Goal: Transaction & Acquisition: Purchase product/service

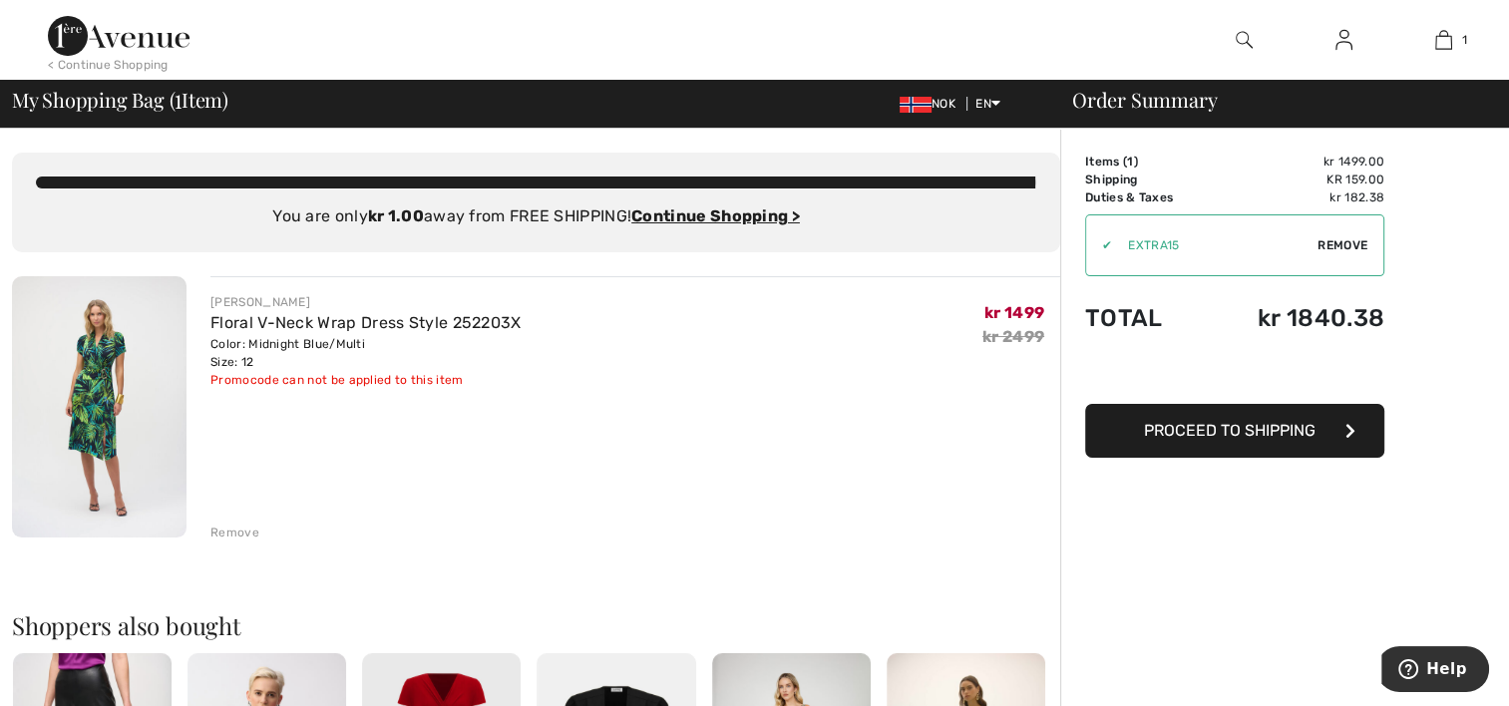
click at [1358, 243] on span "Remove" at bounding box center [1342, 245] width 50 height 18
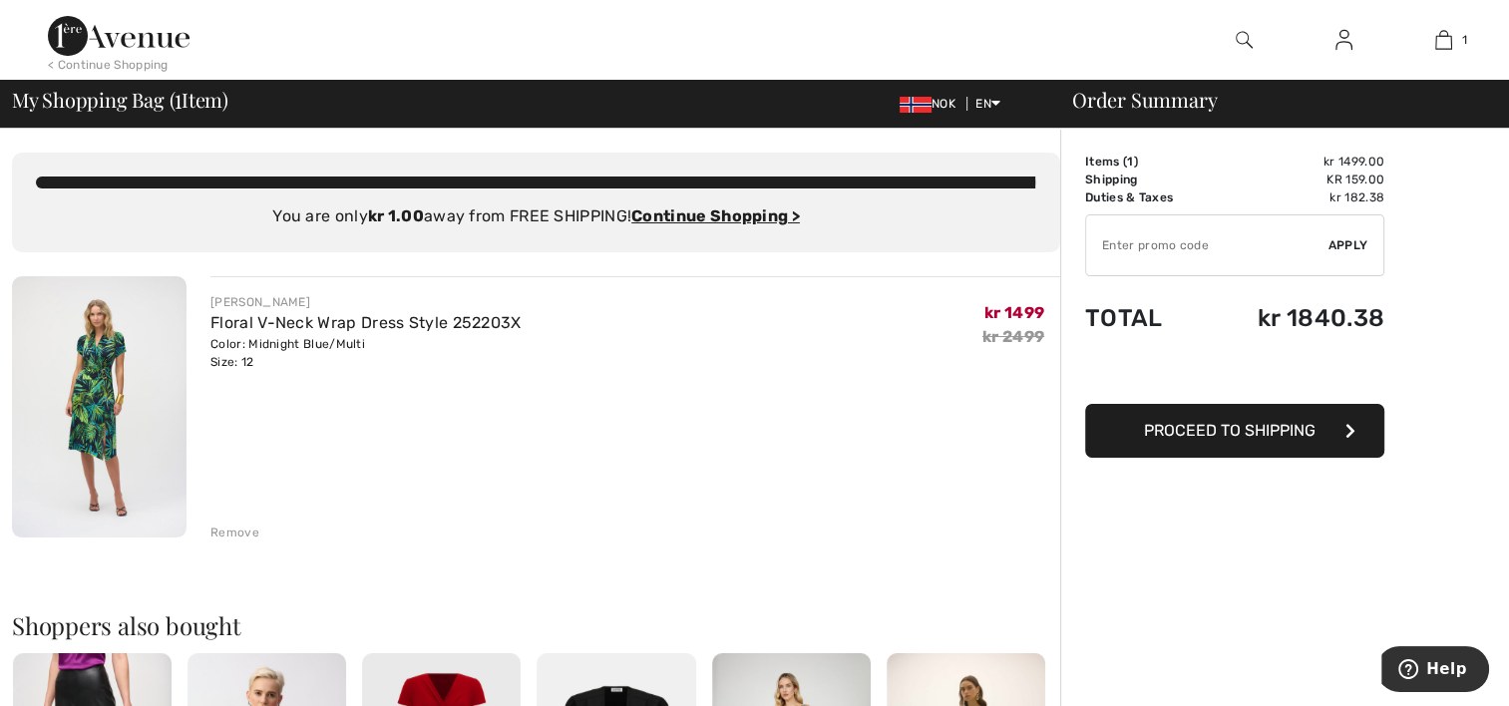
drag, startPoint x: 1126, startPoint y: 238, endPoint x: 1117, endPoint y: 249, distance: 14.2
click at [1117, 249] on input "TEXT" at bounding box center [1207, 245] width 242 height 60
type input "NEW10"
click at [1350, 238] on span "Apply" at bounding box center [1348, 245] width 40 height 18
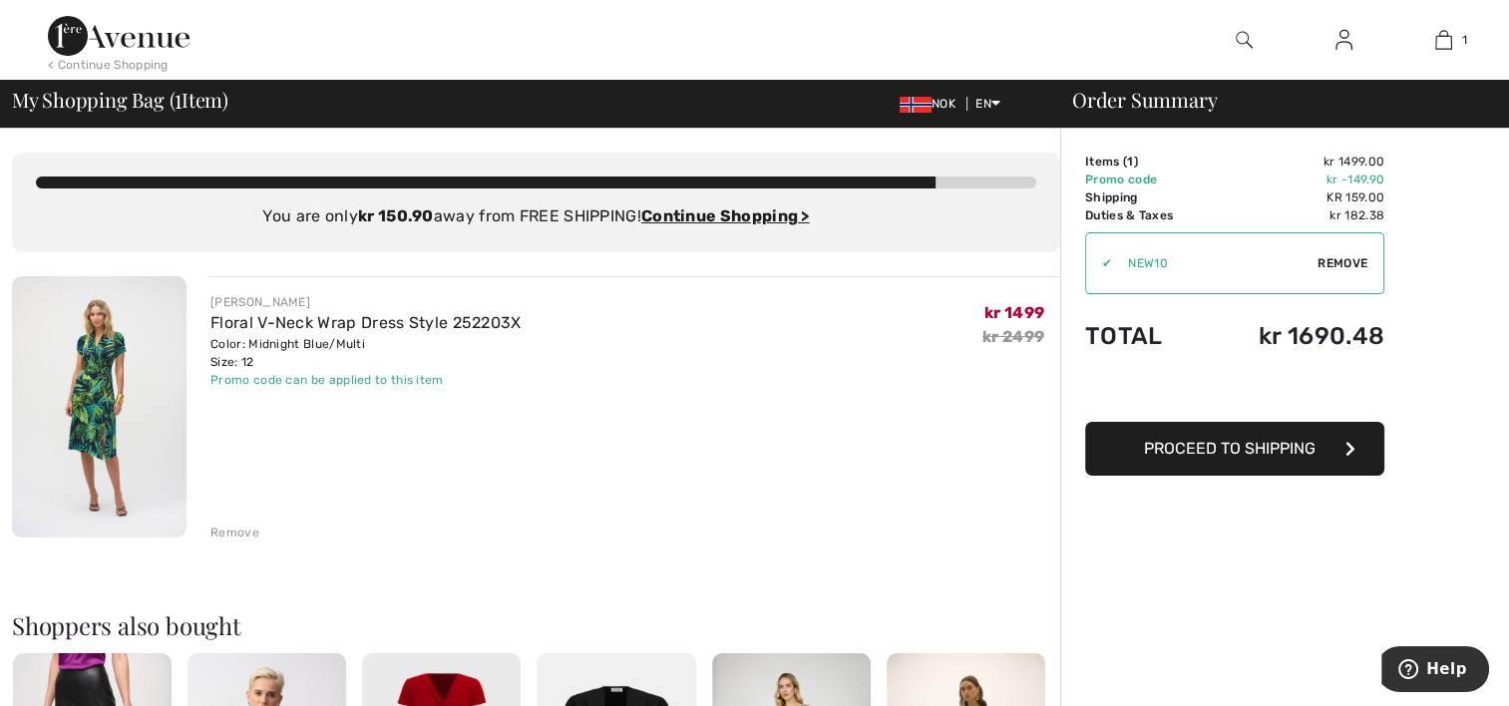
click at [152, 43] on img at bounding box center [119, 36] width 142 height 40
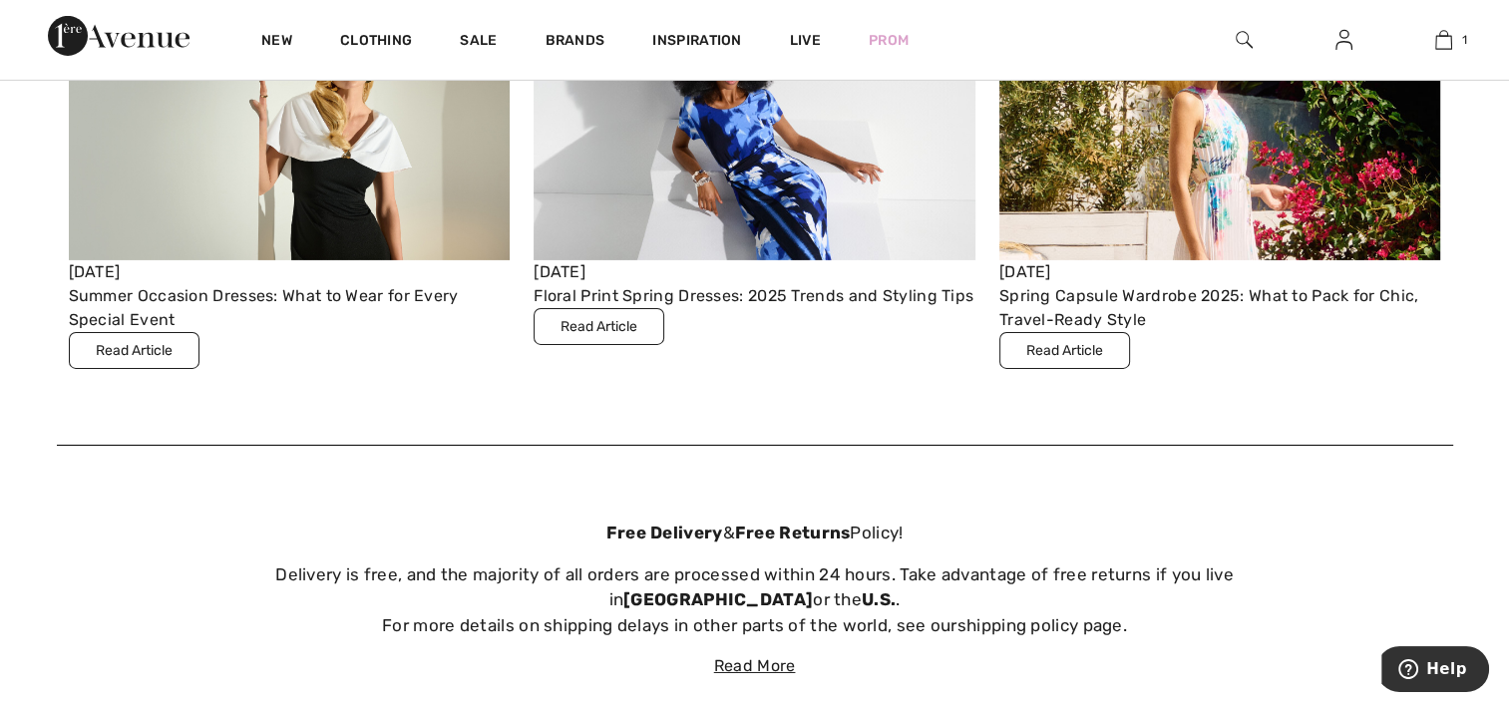
scroll to position [6413, 0]
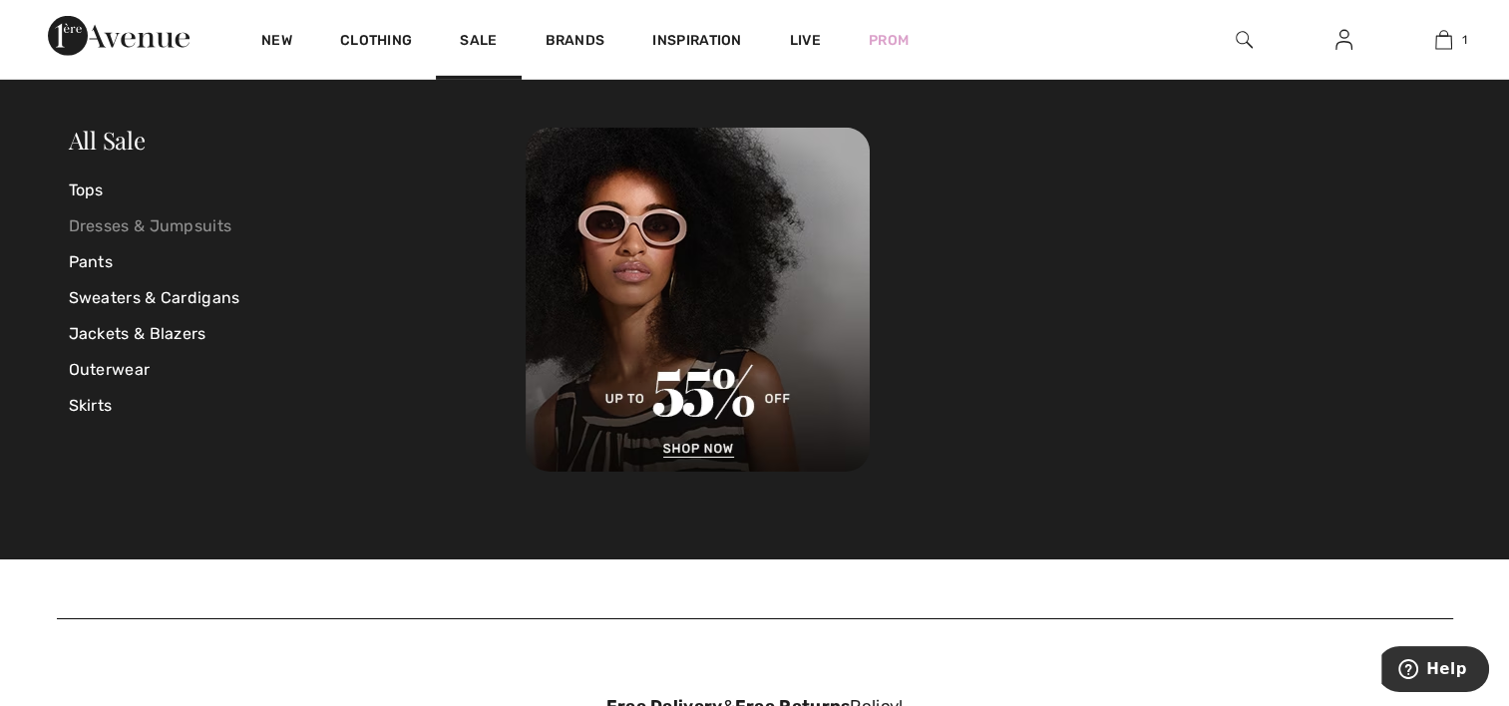
click at [201, 229] on link "Dresses & Jumpsuits" at bounding box center [298, 226] width 458 height 36
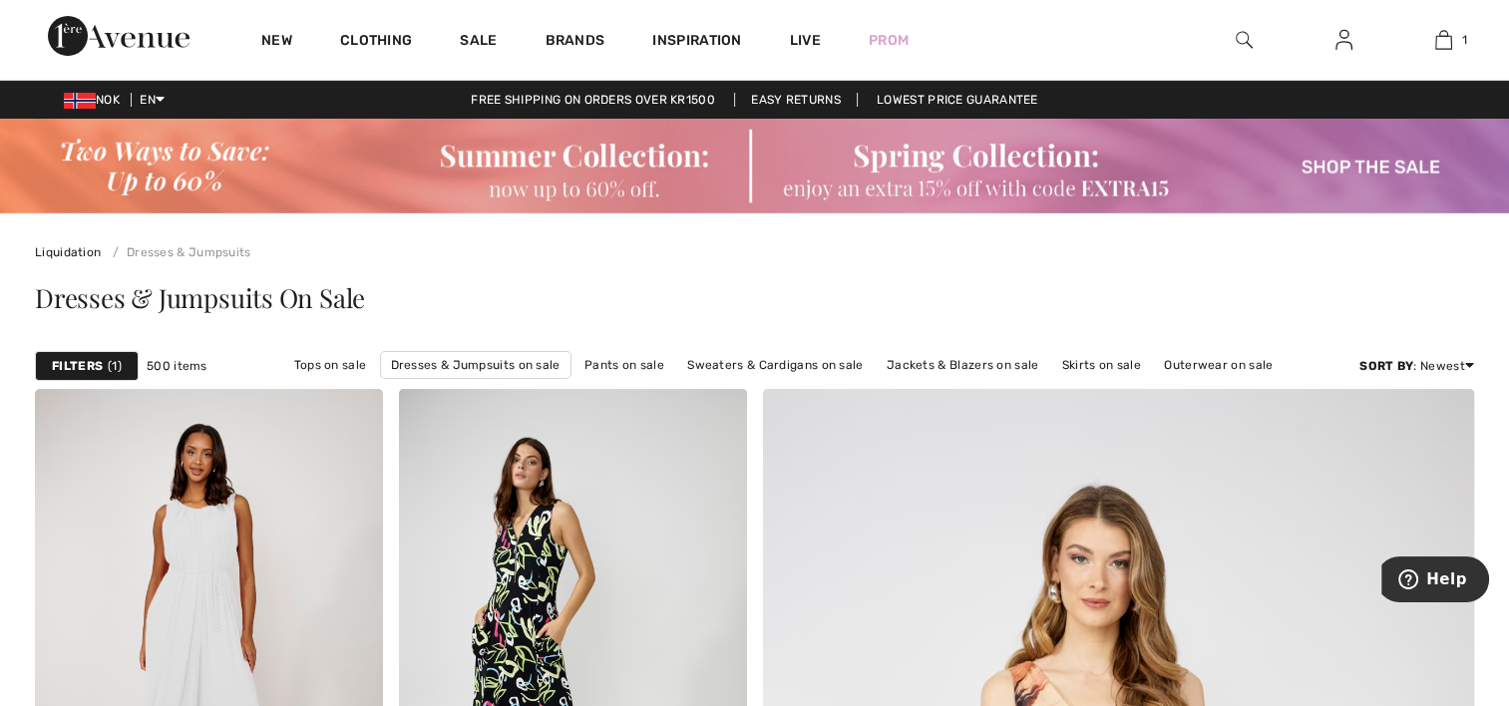
click at [85, 360] on strong "Filters" at bounding box center [77, 366] width 51 height 18
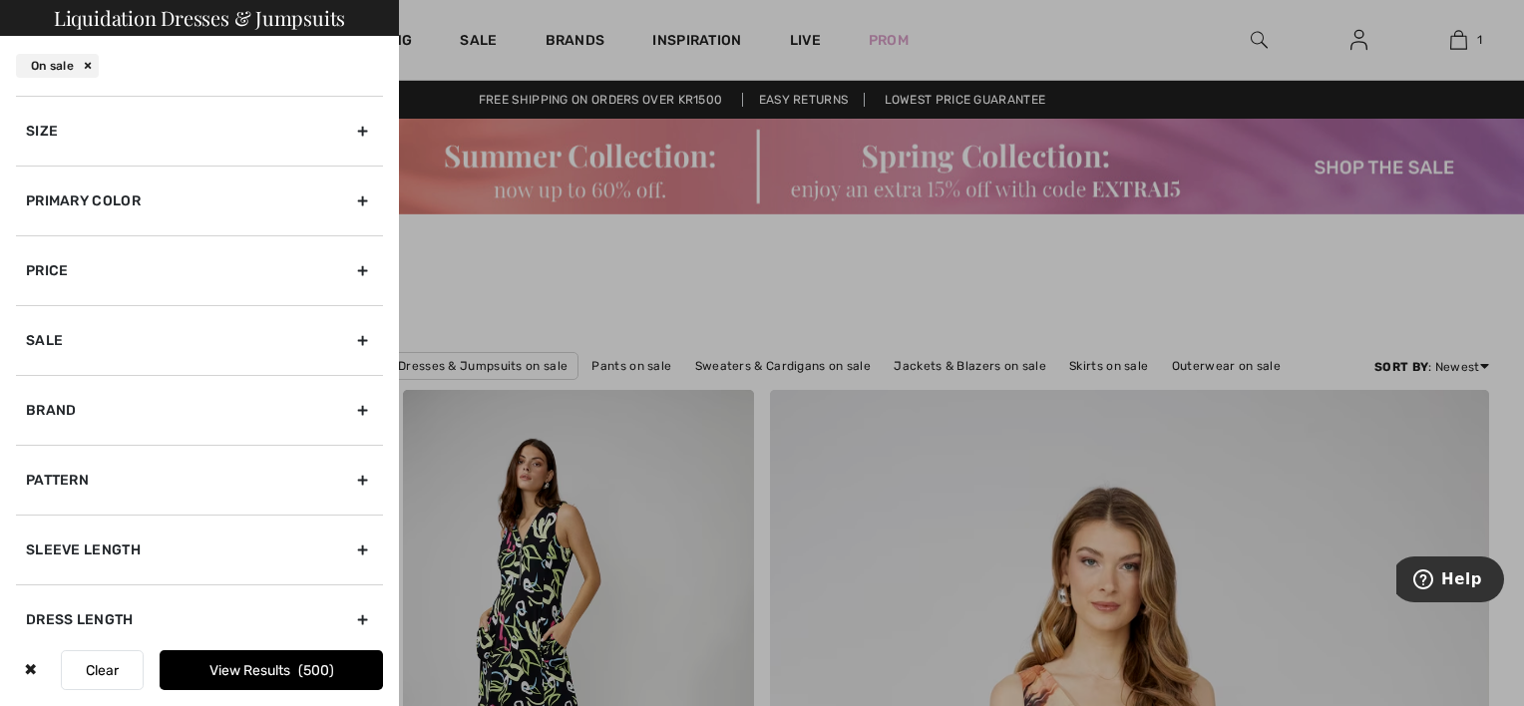
click at [175, 140] on div "Size" at bounding box center [199, 131] width 367 height 70
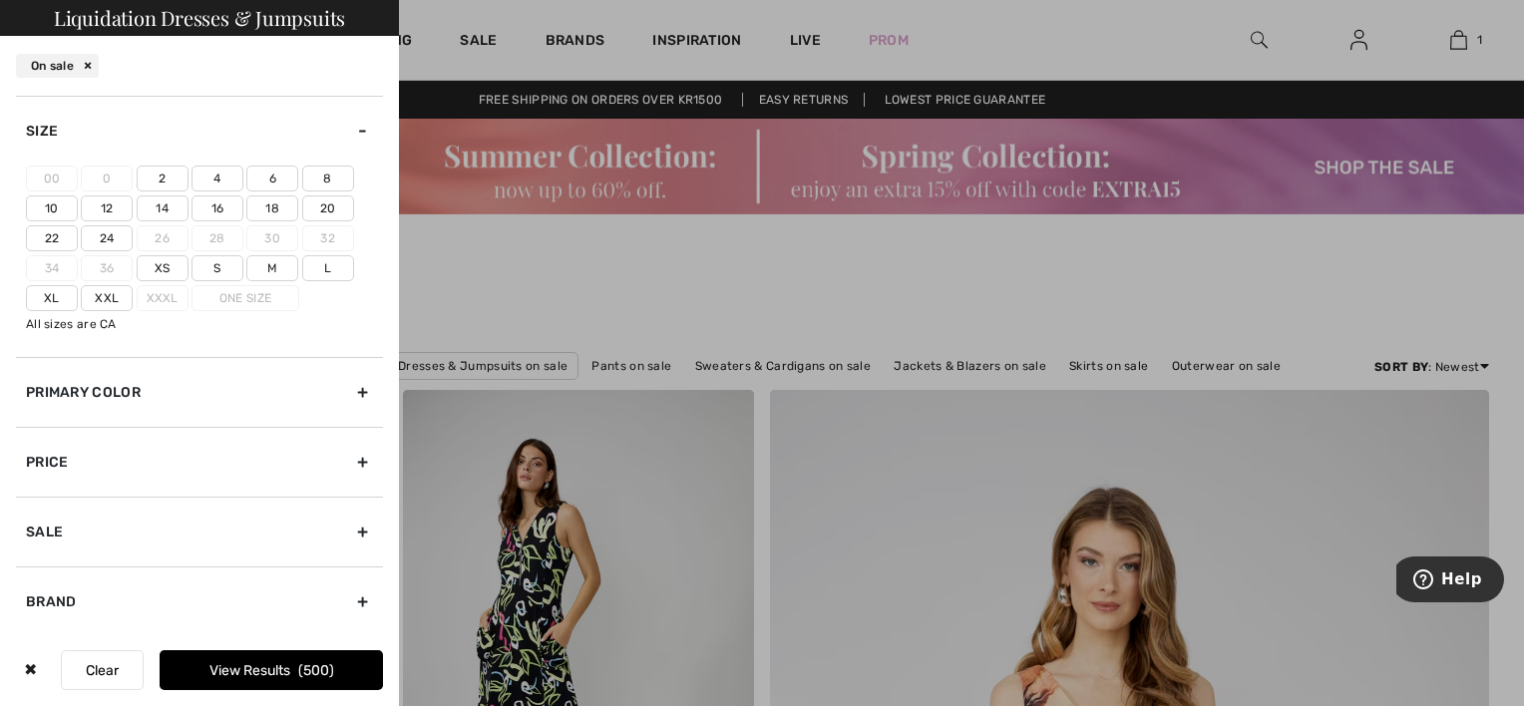
click at [104, 198] on label "12" at bounding box center [107, 208] width 52 height 26
click at [0, 0] on input"] "12" at bounding box center [0, 0] width 0 height 0
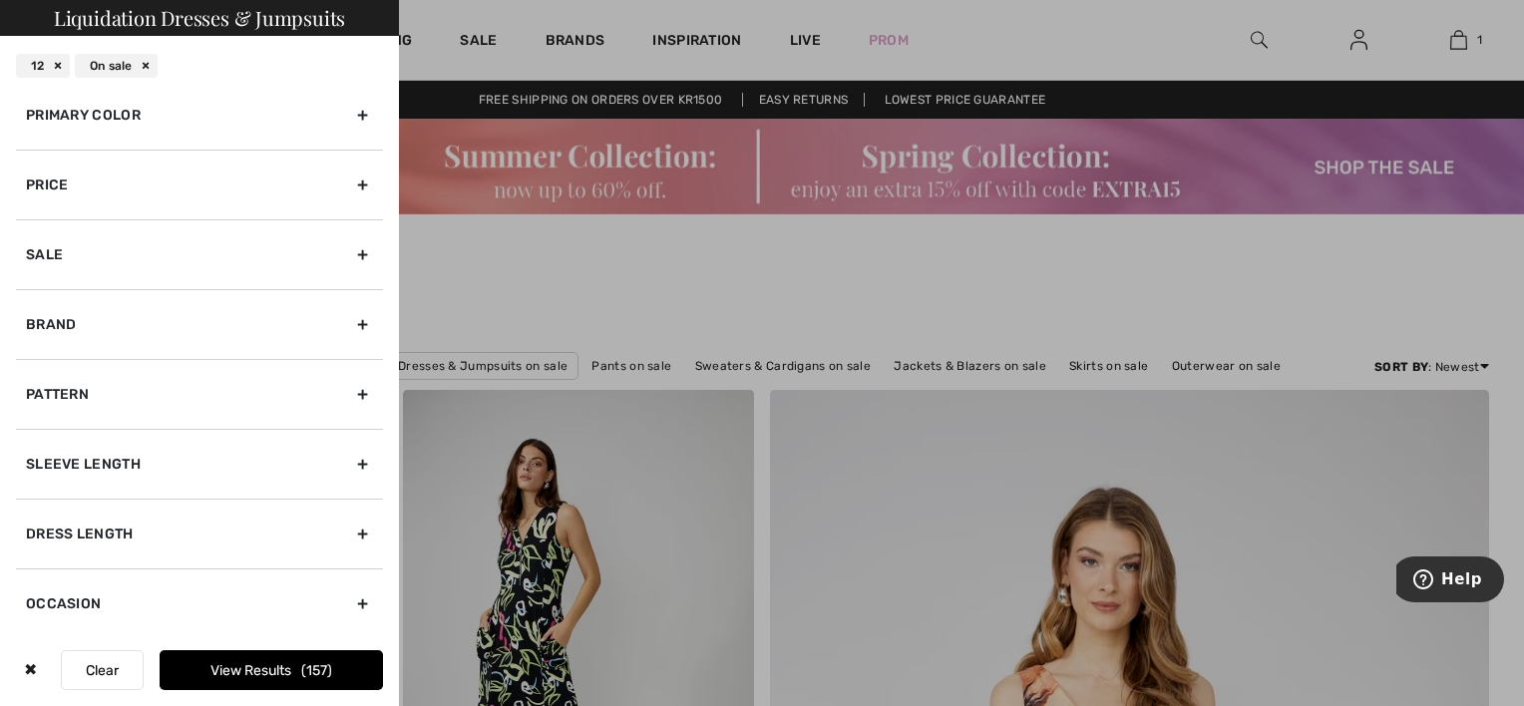
click at [230, 317] on div "Brand" at bounding box center [199, 324] width 367 height 70
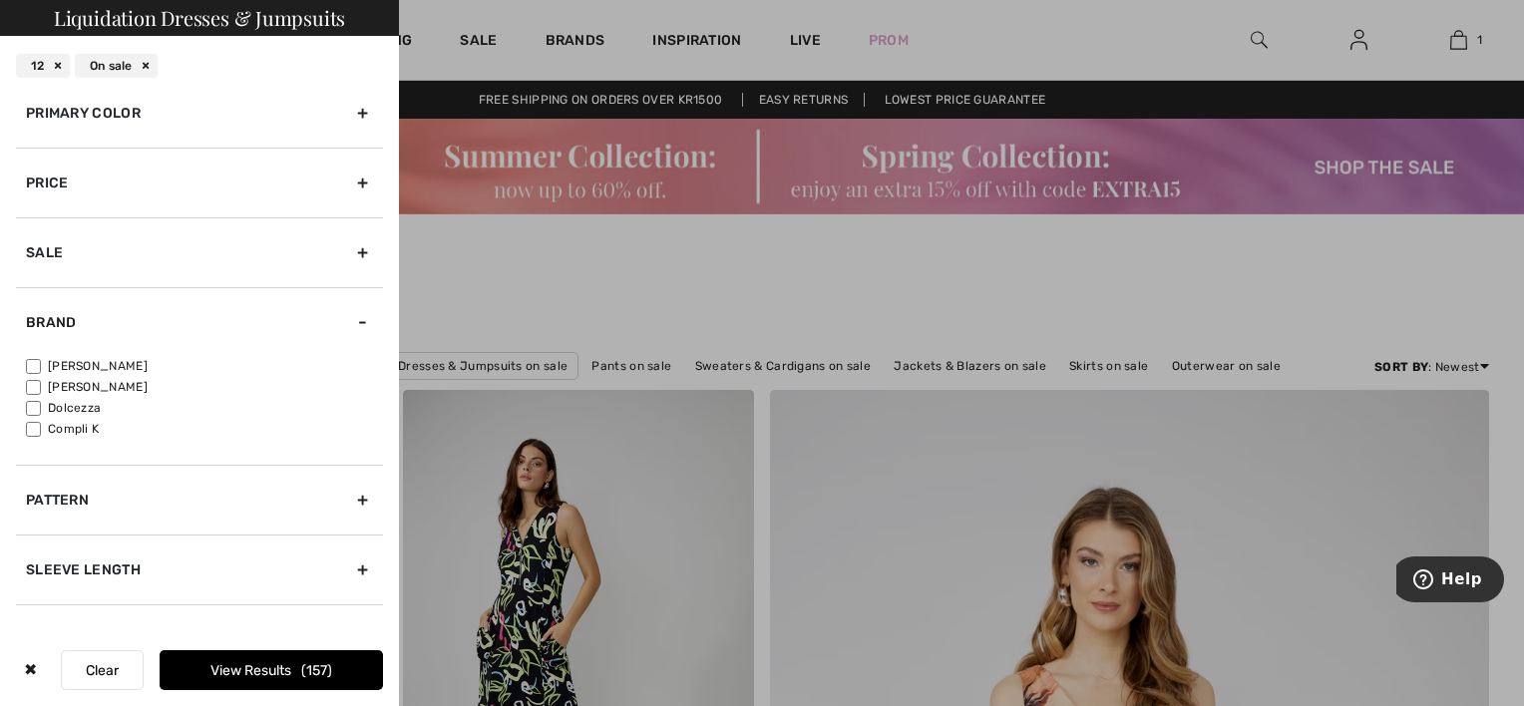
click at [108, 365] on label "[PERSON_NAME]" at bounding box center [204, 366] width 357 height 18
click at [41, 365] on input"] "[PERSON_NAME]" at bounding box center [33, 366] width 15 height 15
checkbox input"] "true"
click at [271, 665] on button "View Results 144" at bounding box center [271, 670] width 223 height 40
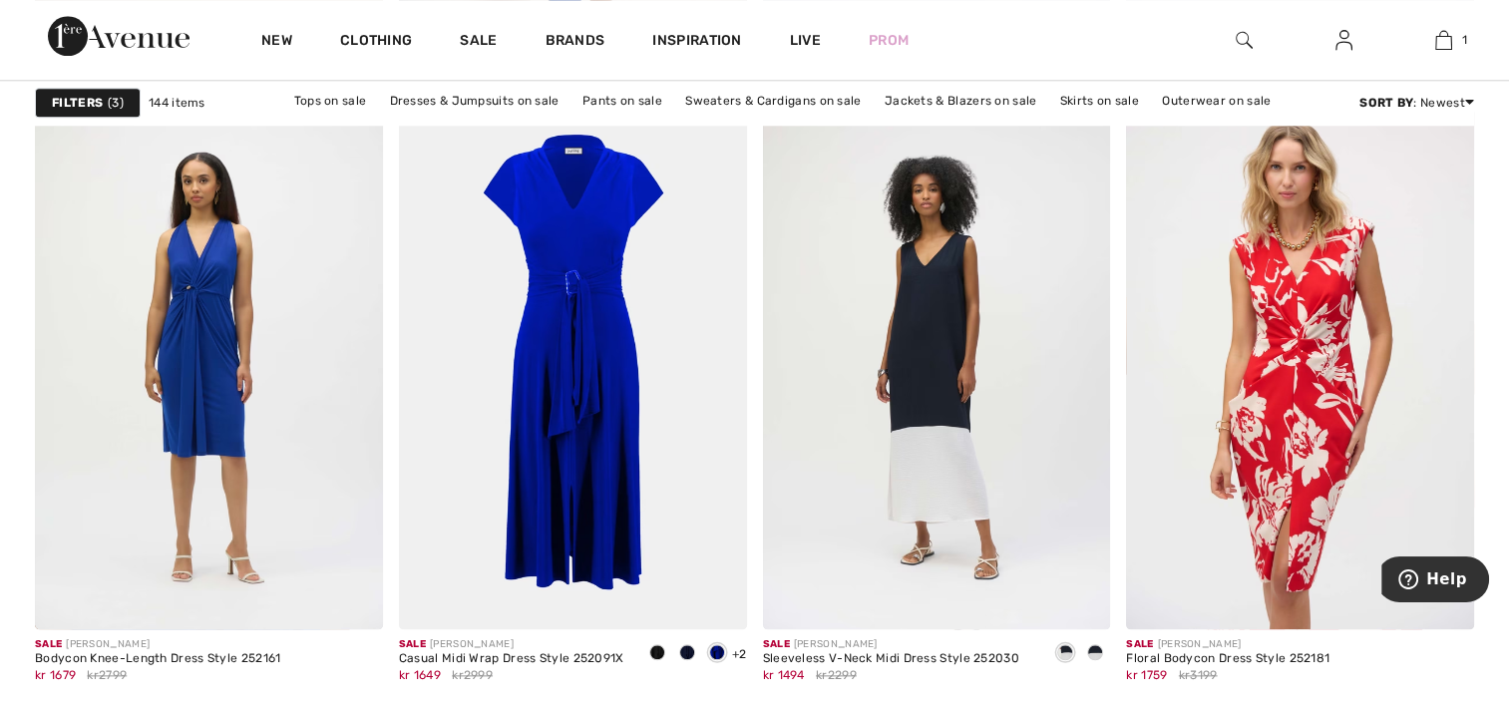
scroll to position [2194, 0]
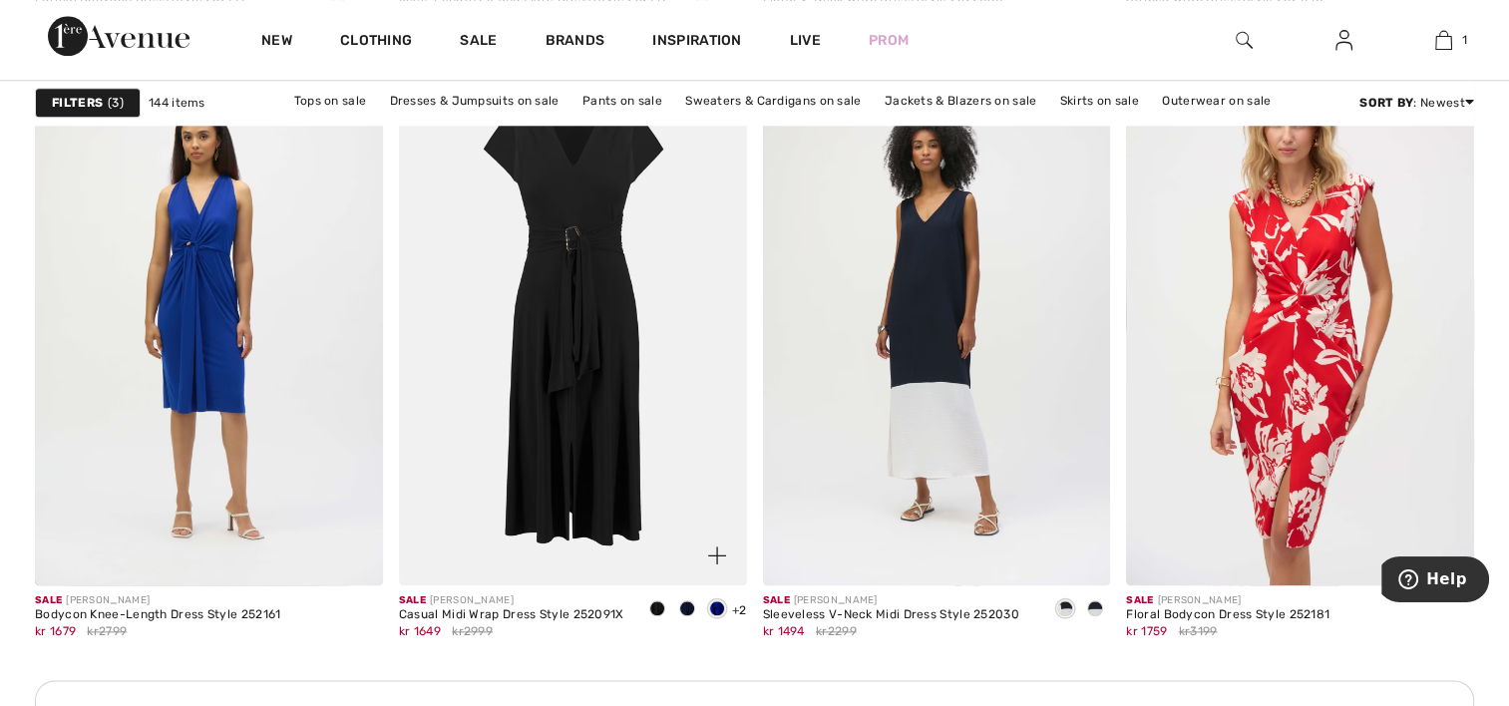
click at [618, 432] on img at bounding box center [573, 325] width 348 height 522
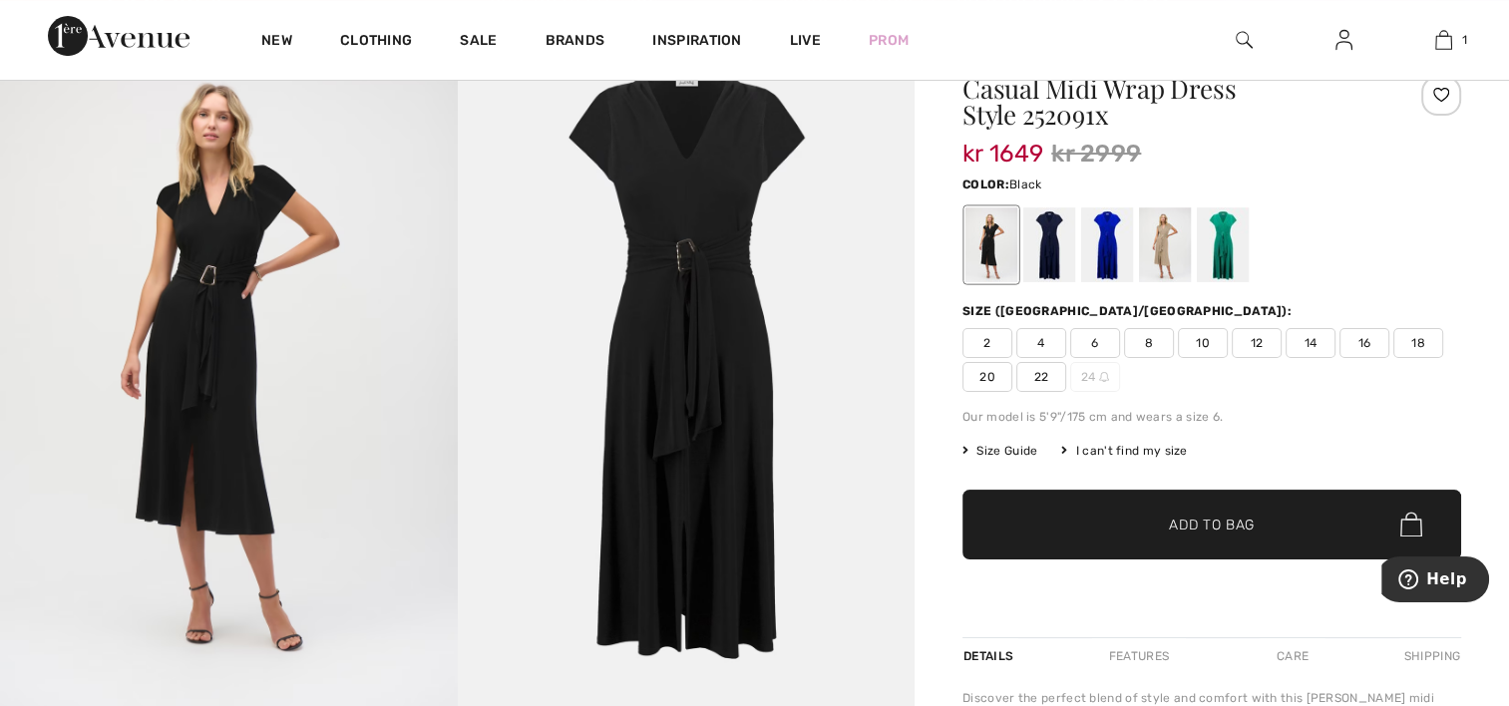
scroll to position [199, 0]
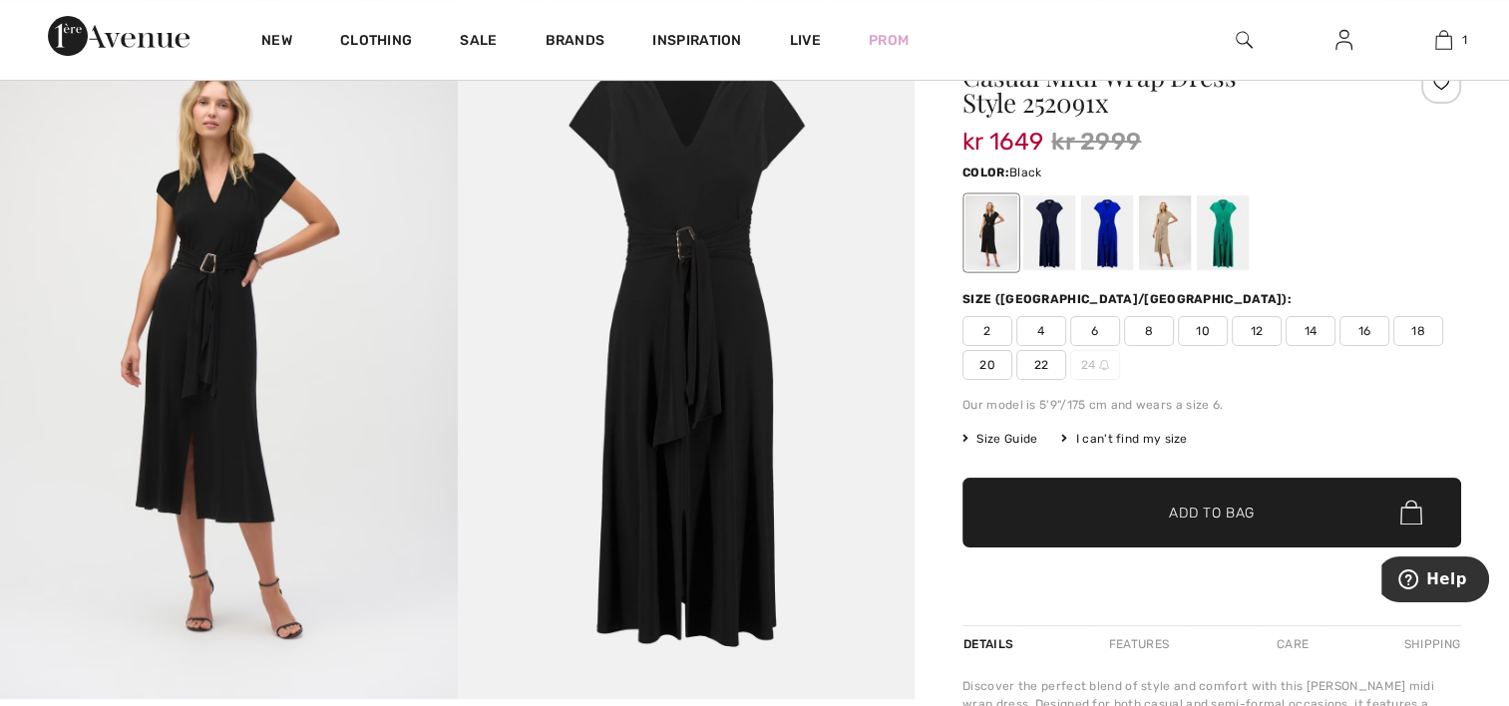
click at [1258, 326] on span "12" at bounding box center [1257, 331] width 50 height 30
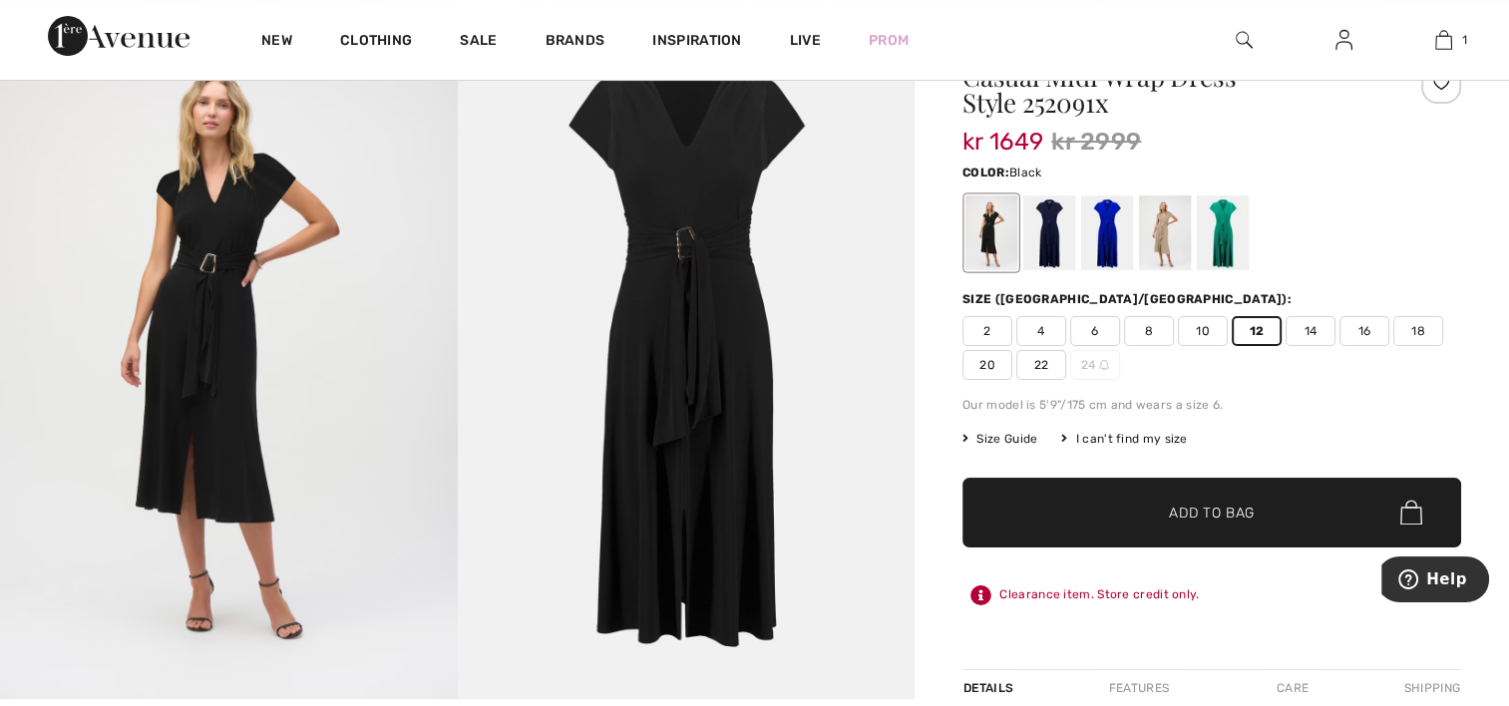
drag, startPoint x: 1192, startPoint y: 594, endPoint x: 1002, endPoint y: 602, distance: 189.6
click at [1002, 602] on div "Clearance item. Store credit only." at bounding box center [1211, 595] width 499 height 36
copy div "Clearance item. Store credit only."
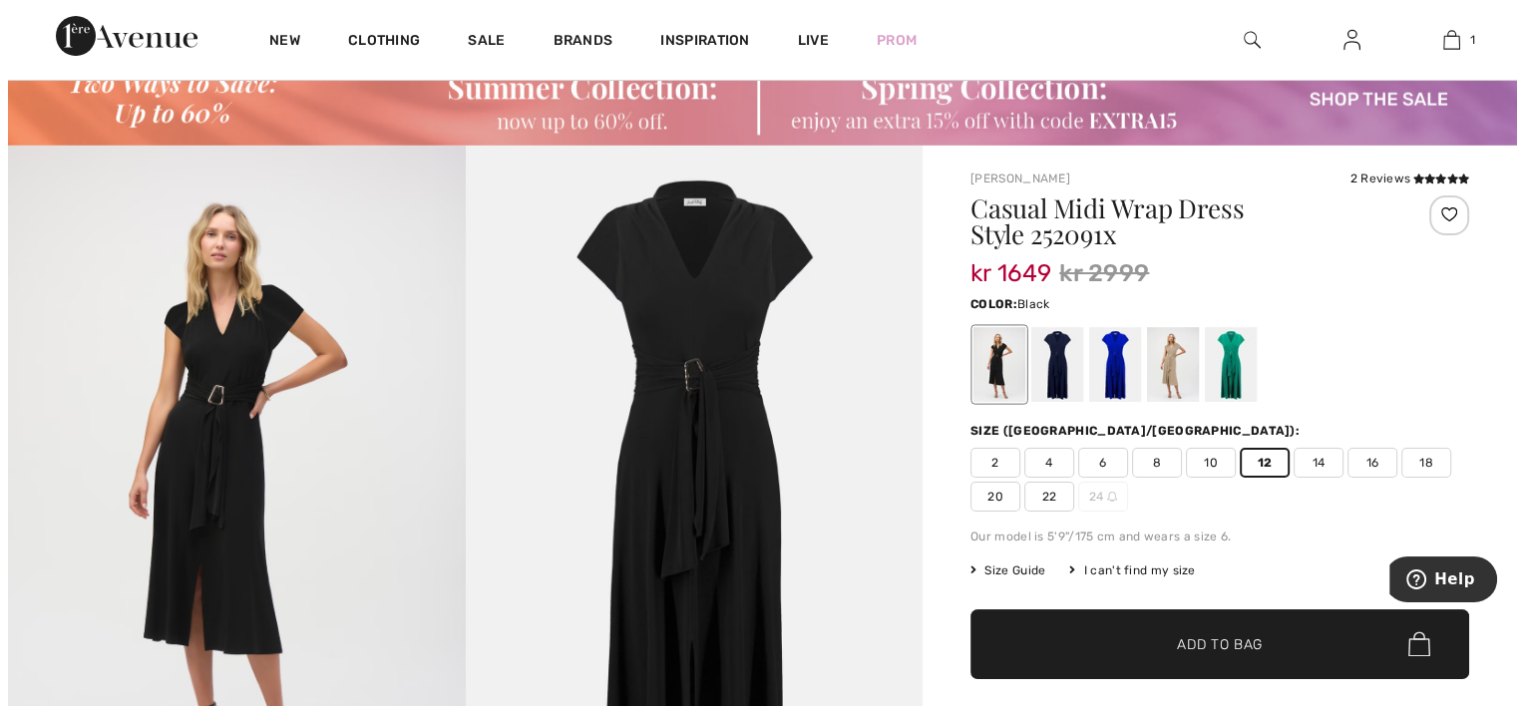
scroll to position [100, 0]
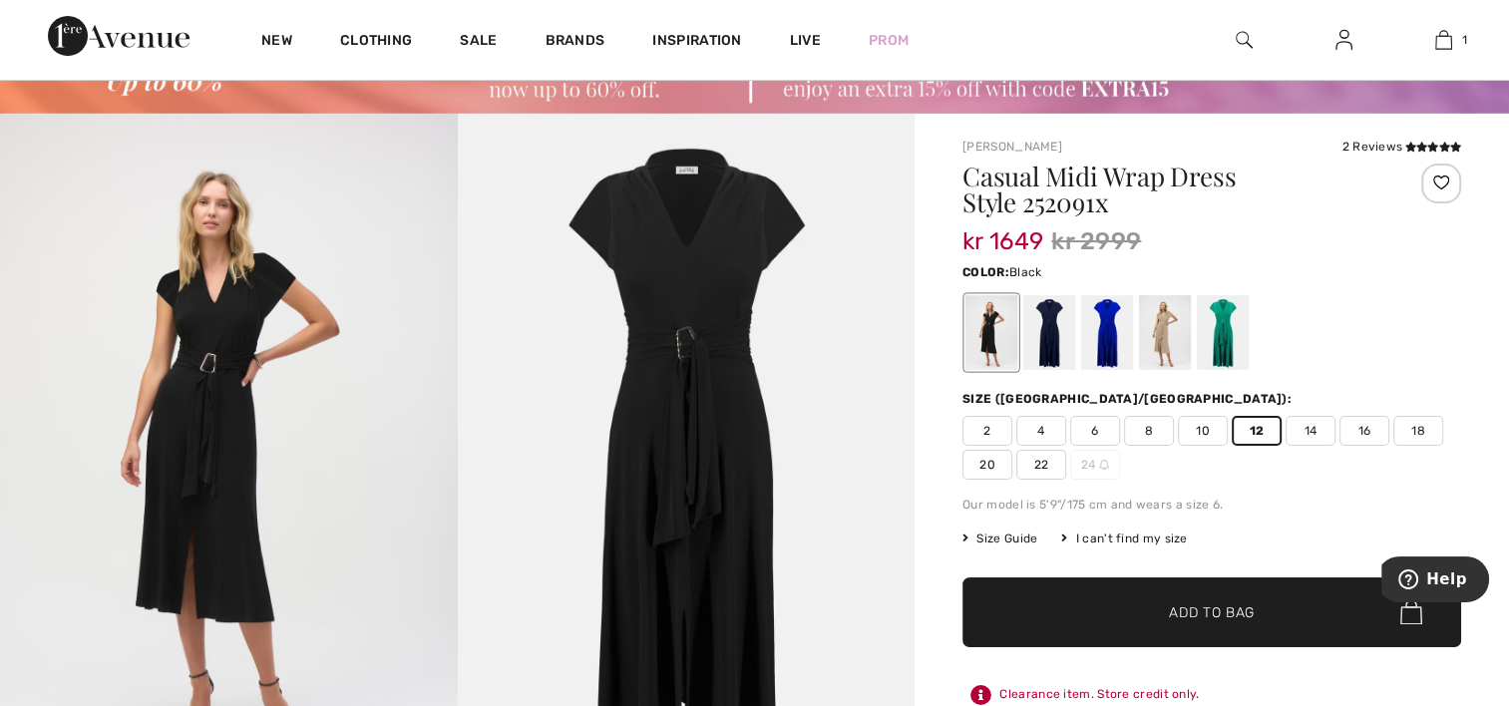
click at [190, 375] on img at bounding box center [229, 457] width 458 height 686
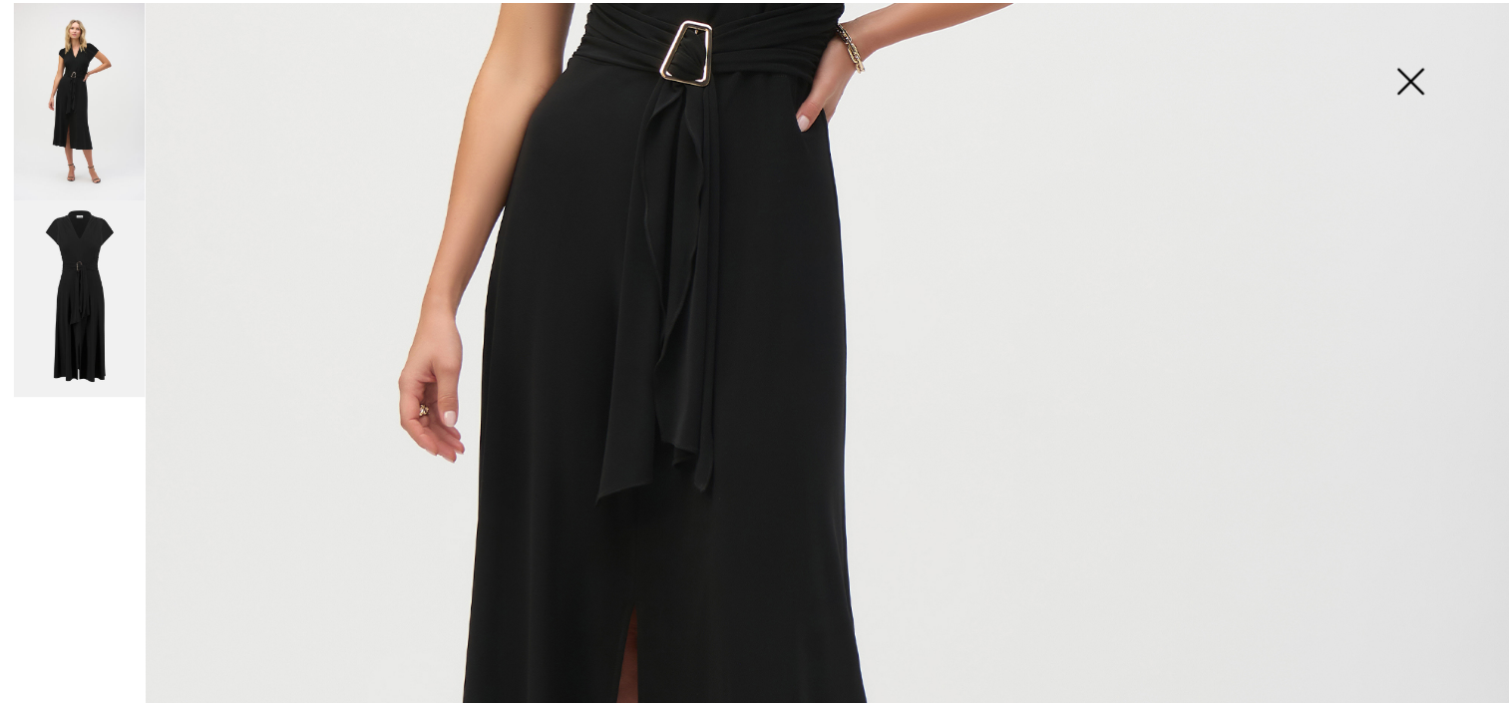
scroll to position [897, 0]
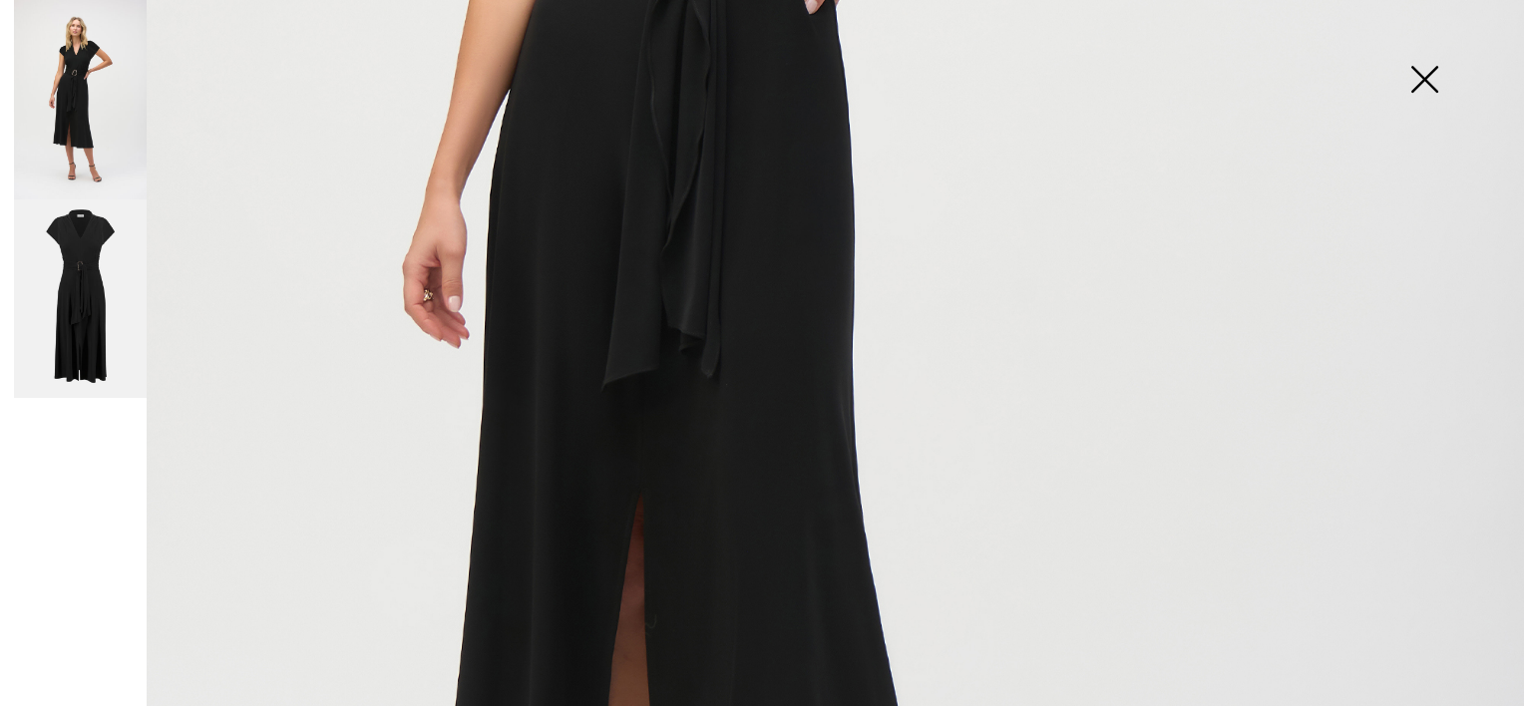
click at [1422, 72] on img at bounding box center [1424, 81] width 100 height 103
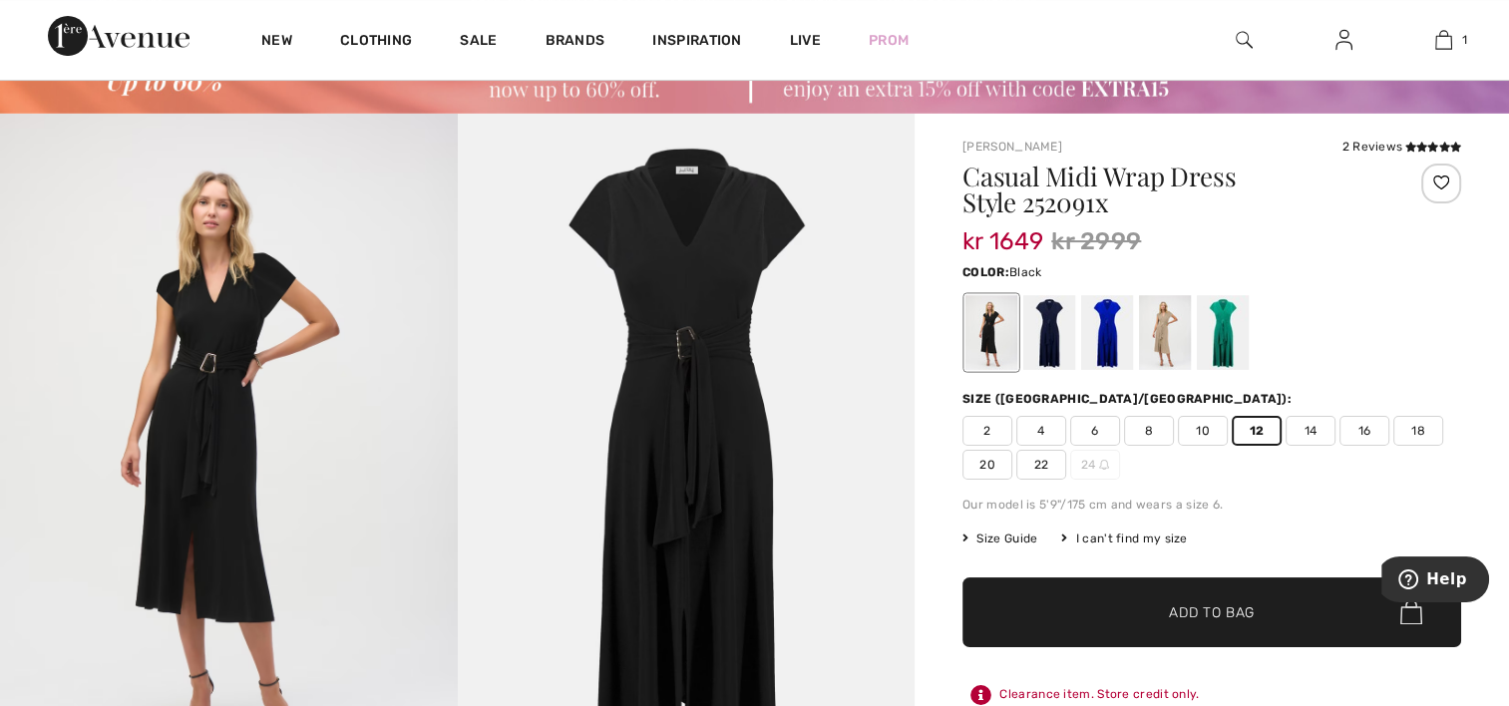
click at [1187, 615] on span "Add to Bag" at bounding box center [1212, 611] width 86 height 21
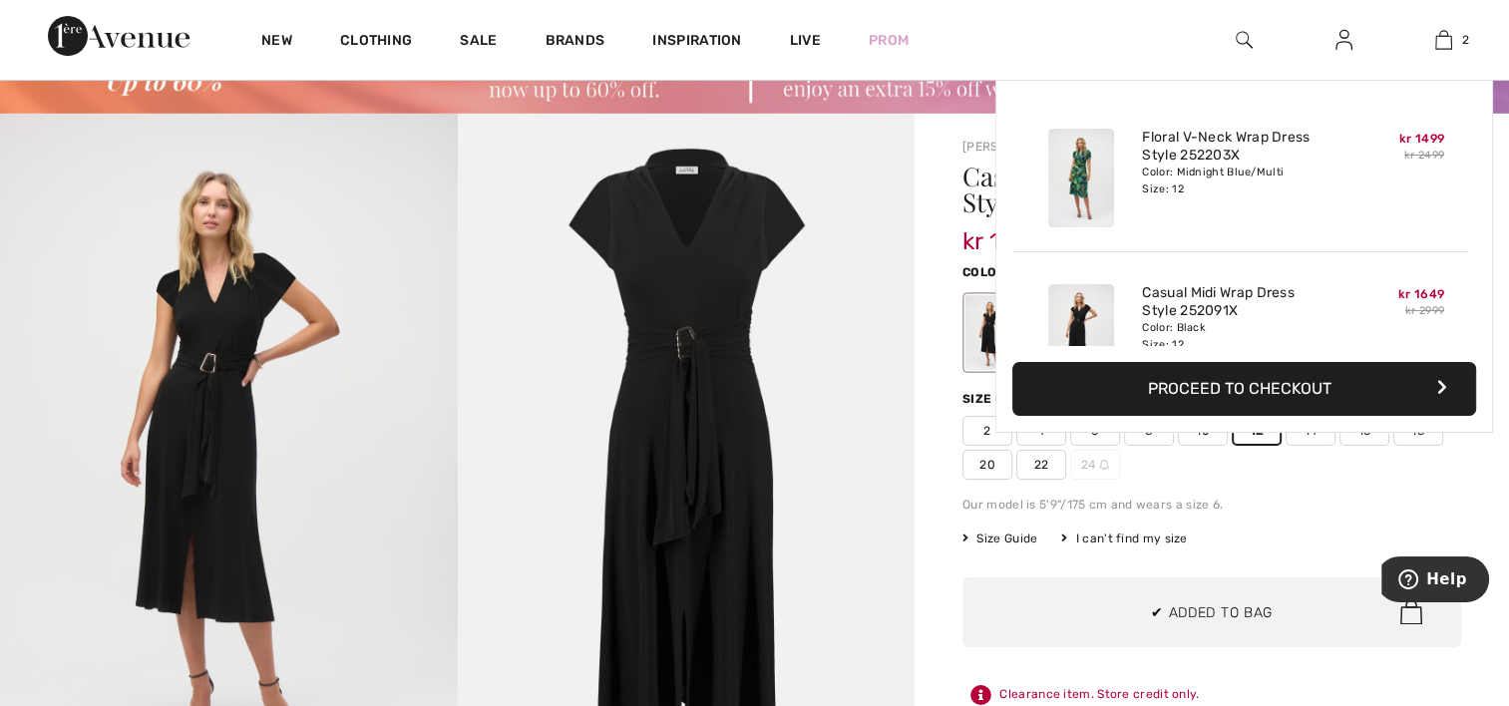
scroll to position [61, 0]
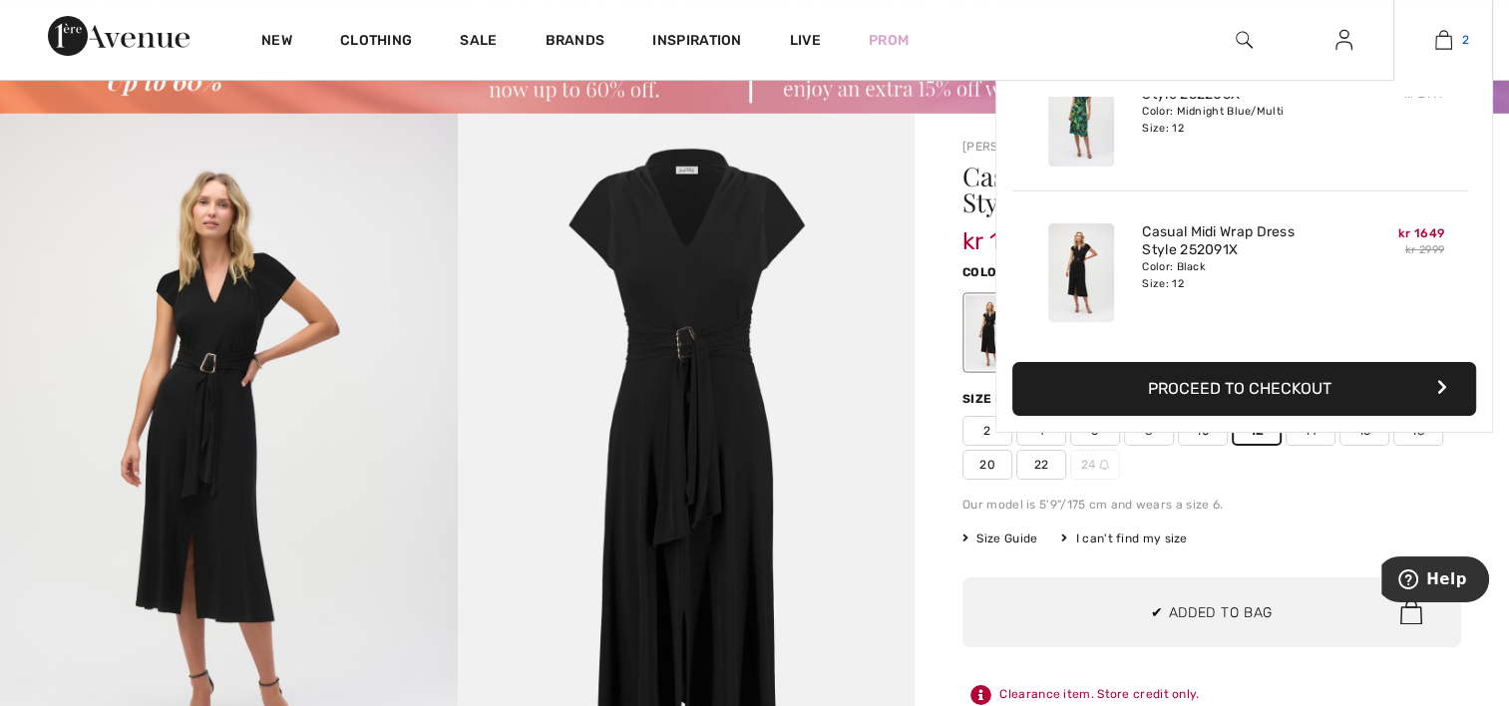
click at [1445, 40] on img at bounding box center [1443, 40] width 17 height 24
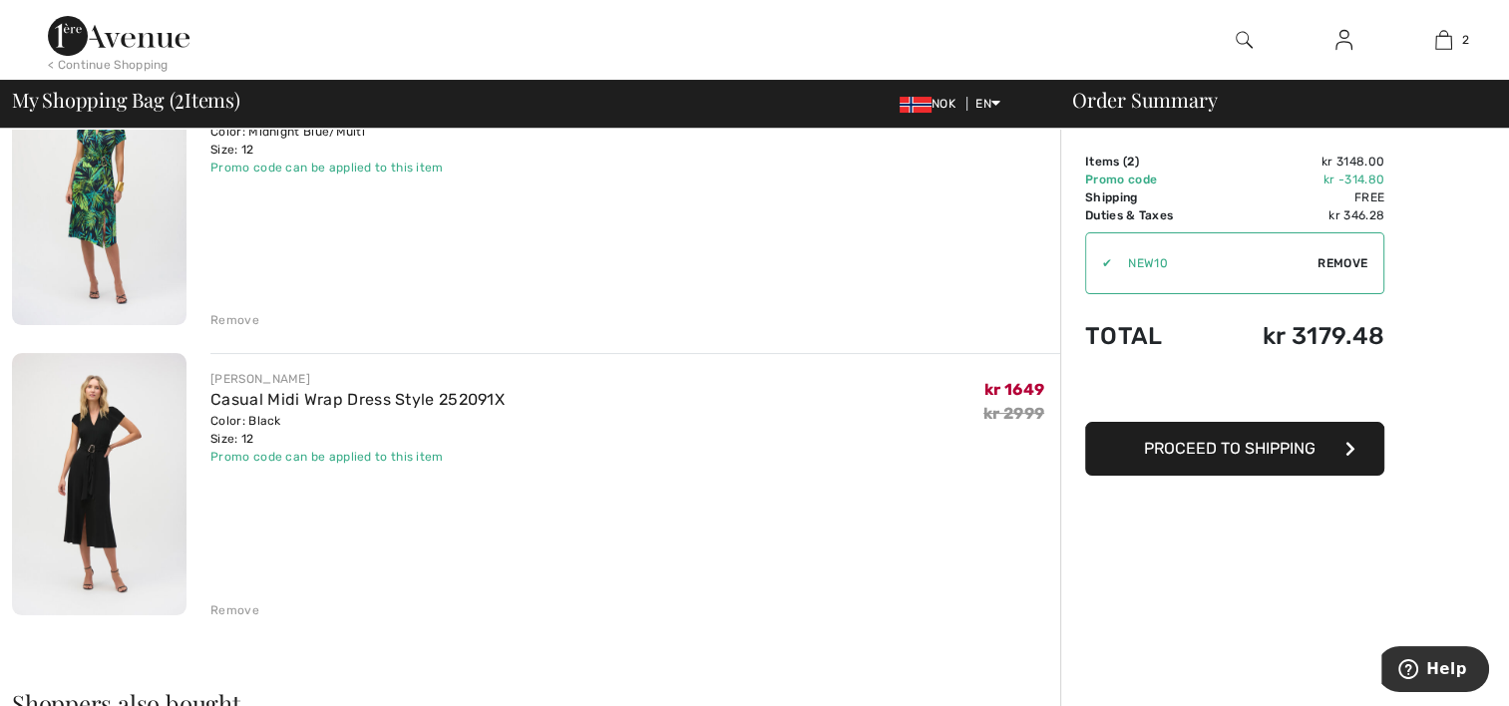
scroll to position [199, 0]
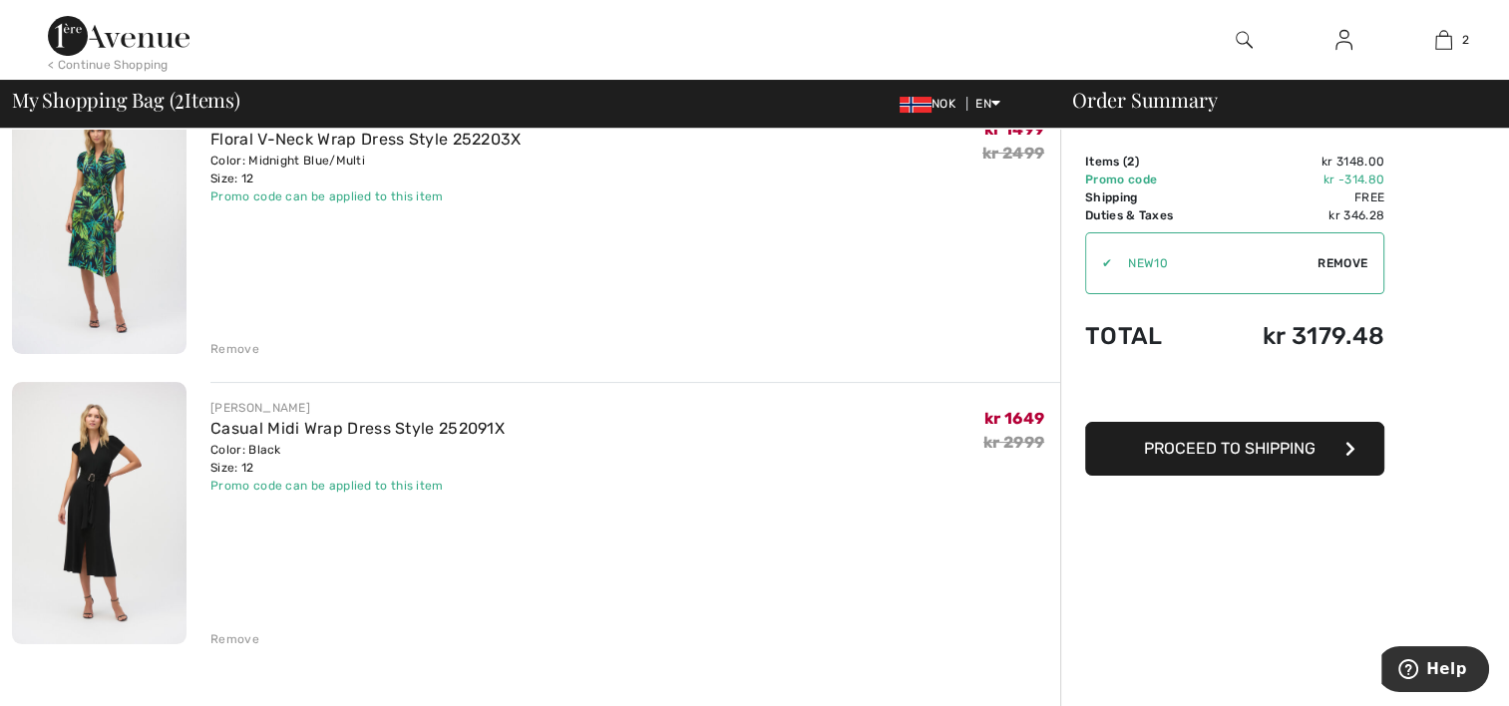
click at [60, 471] on img at bounding box center [99, 513] width 175 height 262
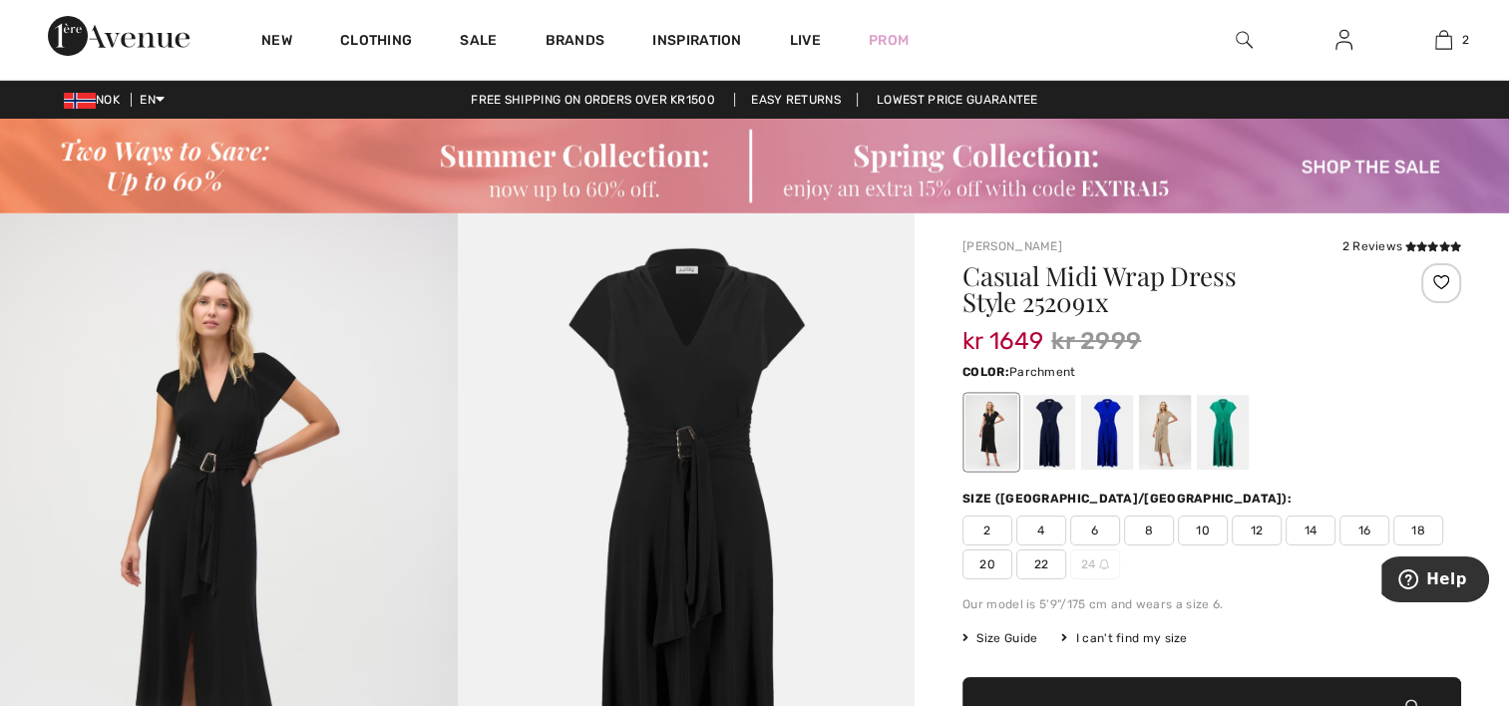
click at [1163, 445] on div at bounding box center [1165, 432] width 52 height 75
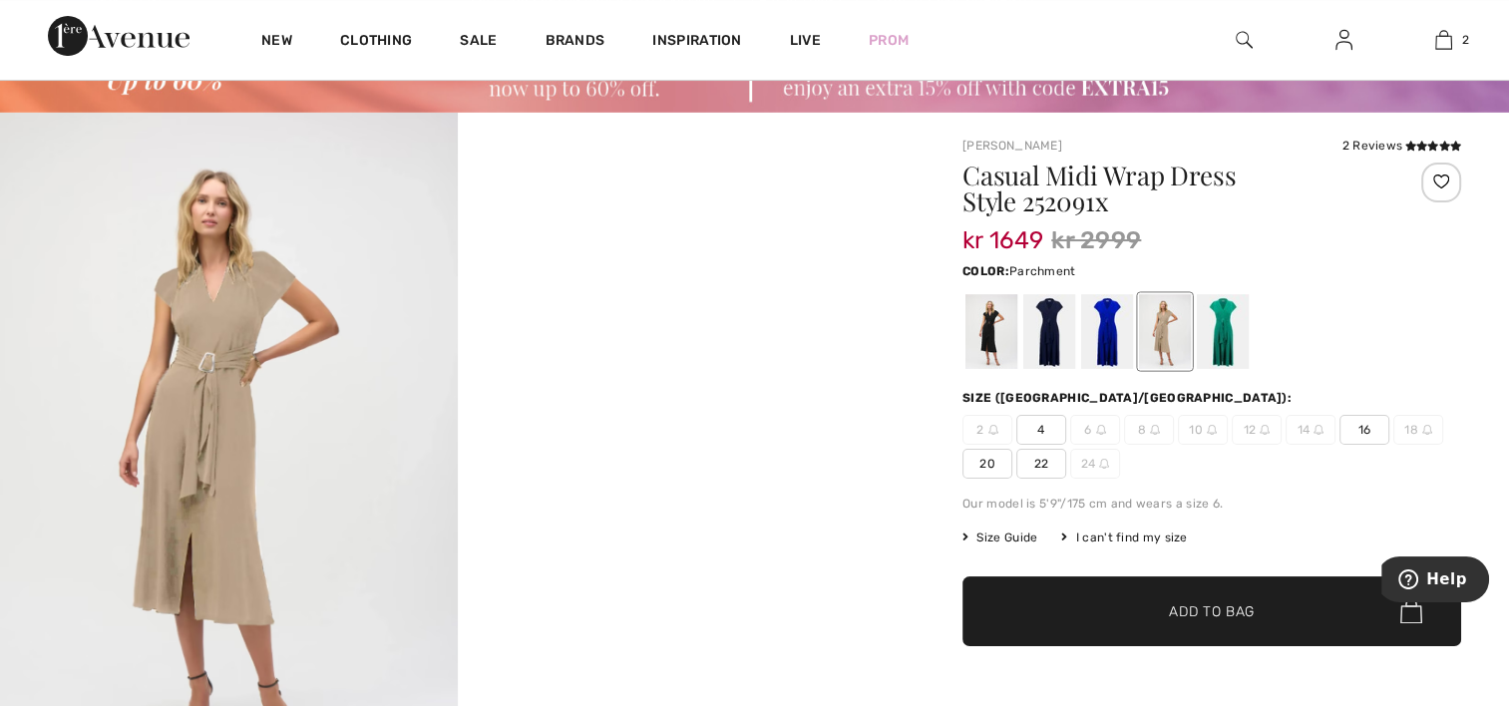
scroll to position [100, 0]
click at [1217, 343] on div at bounding box center [1223, 332] width 52 height 75
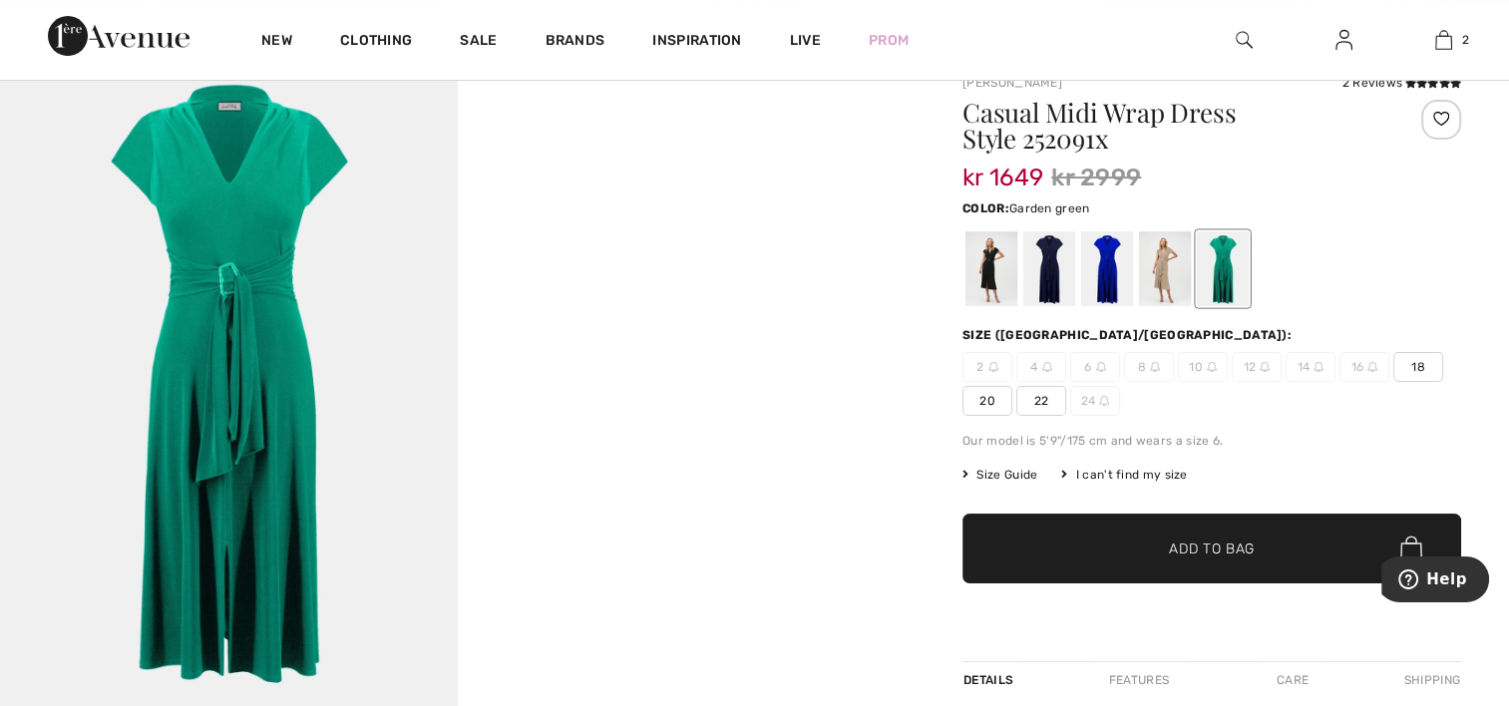
scroll to position [199, 0]
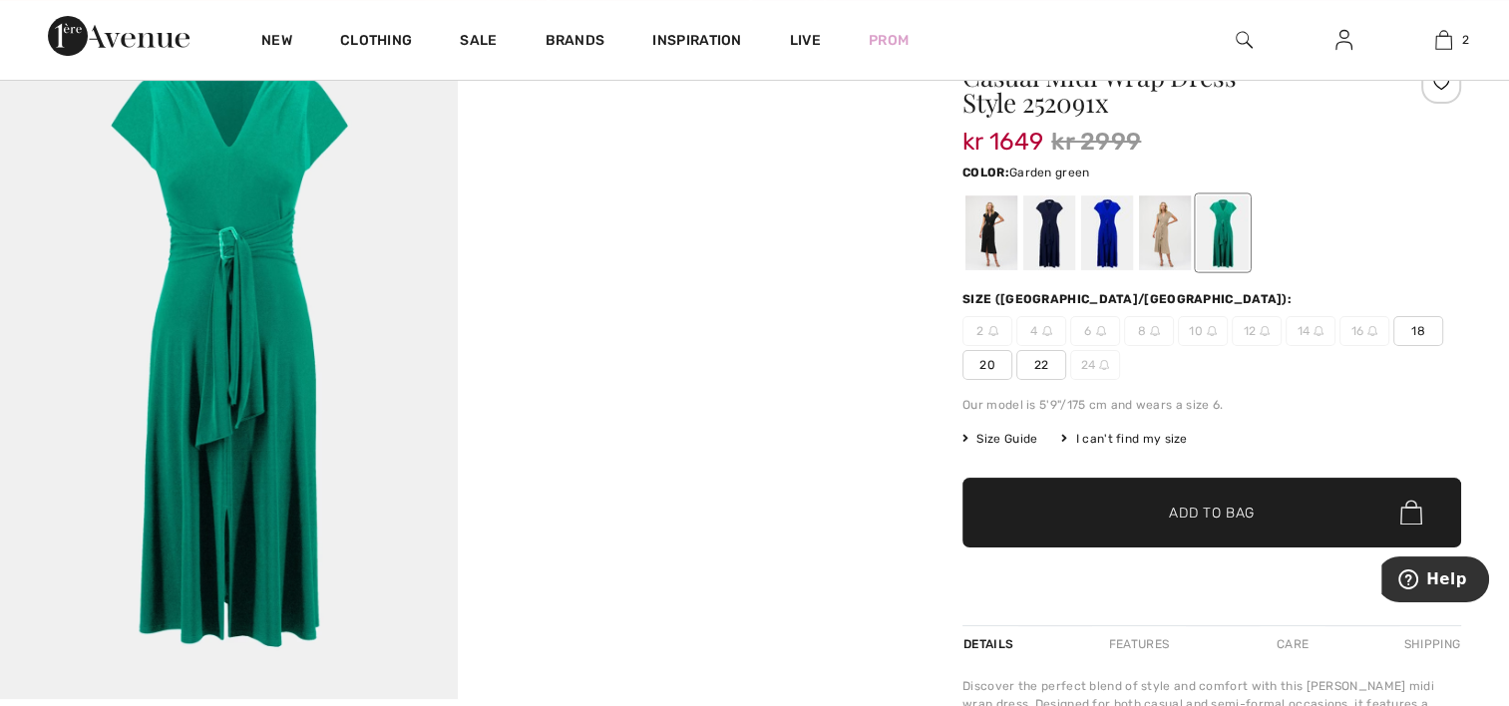
click at [276, 318] on img at bounding box center [229, 357] width 458 height 686
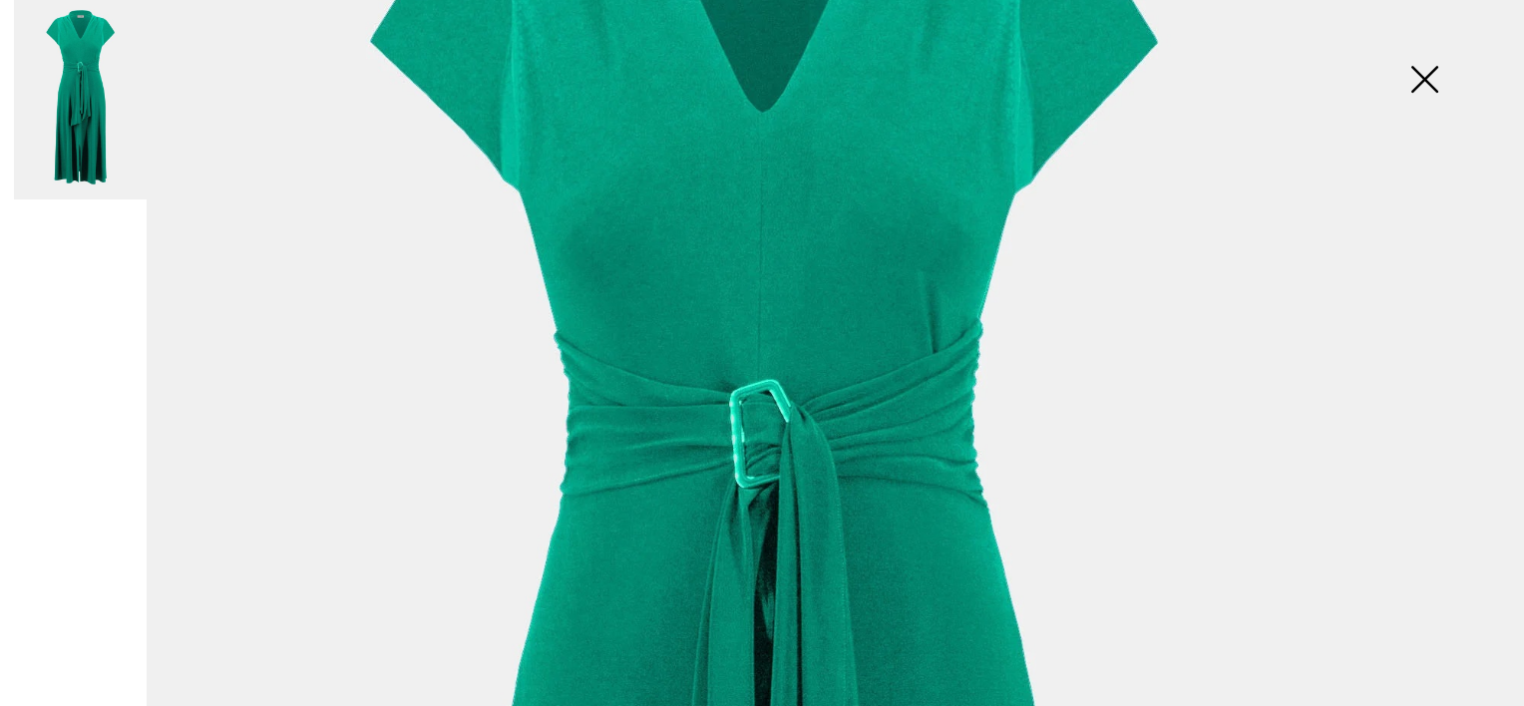
scroll to position [299, 0]
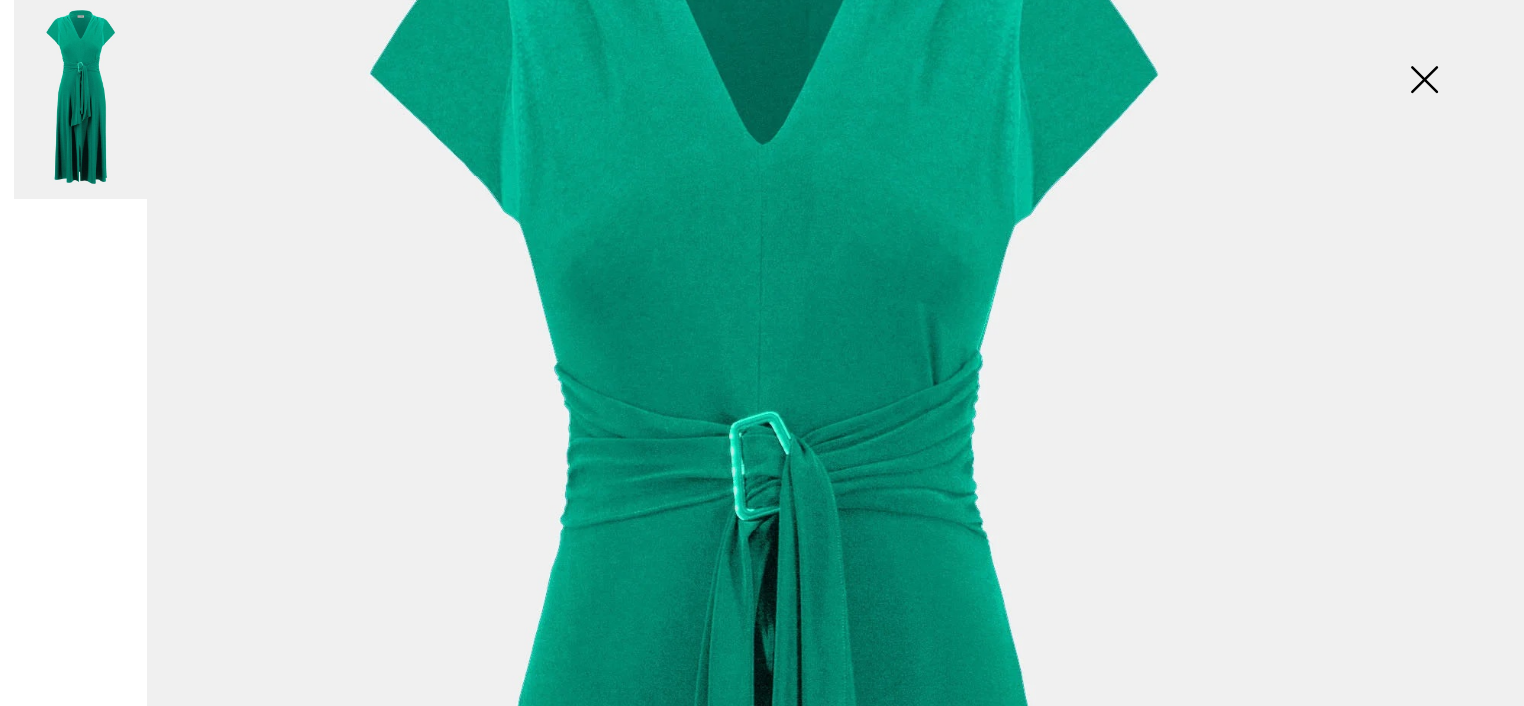
click at [1424, 80] on img at bounding box center [1424, 81] width 100 height 103
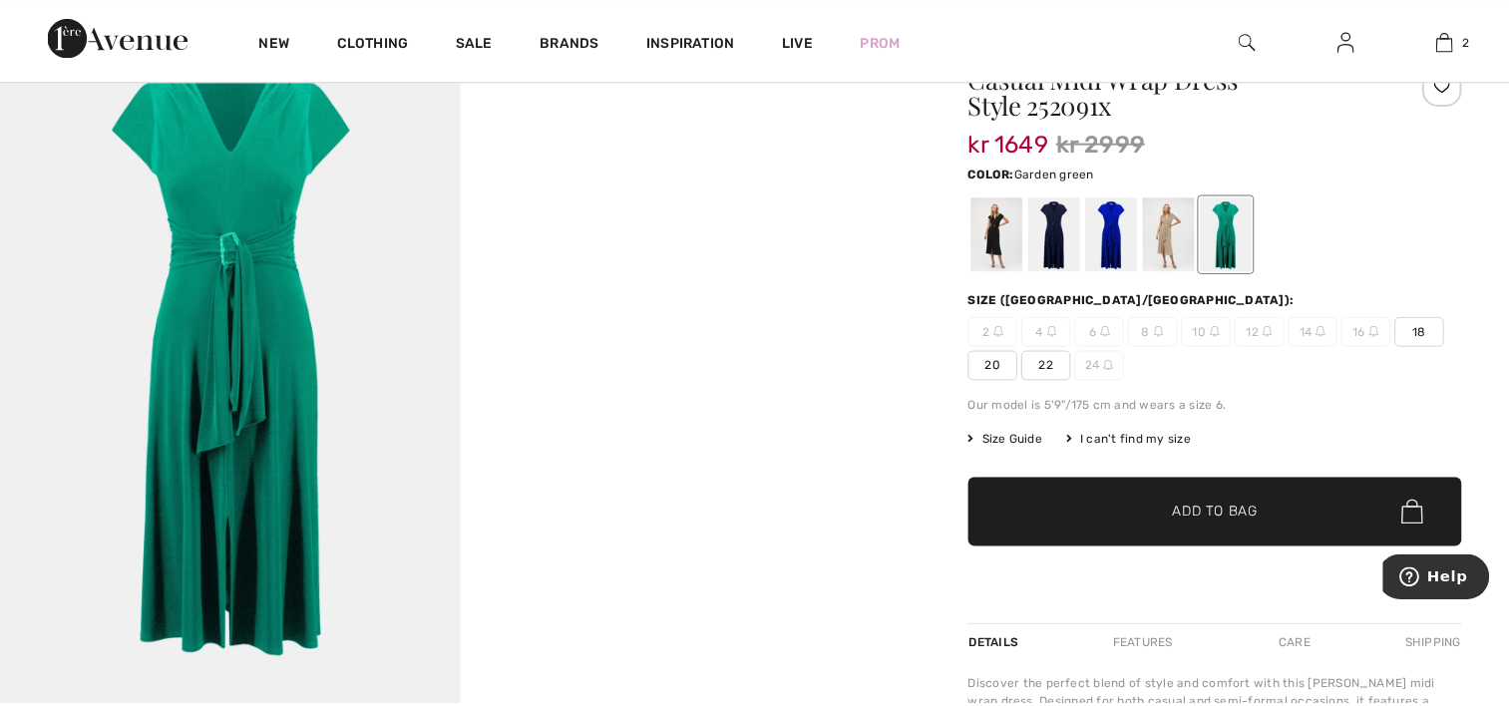
scroll to position [199, 0]
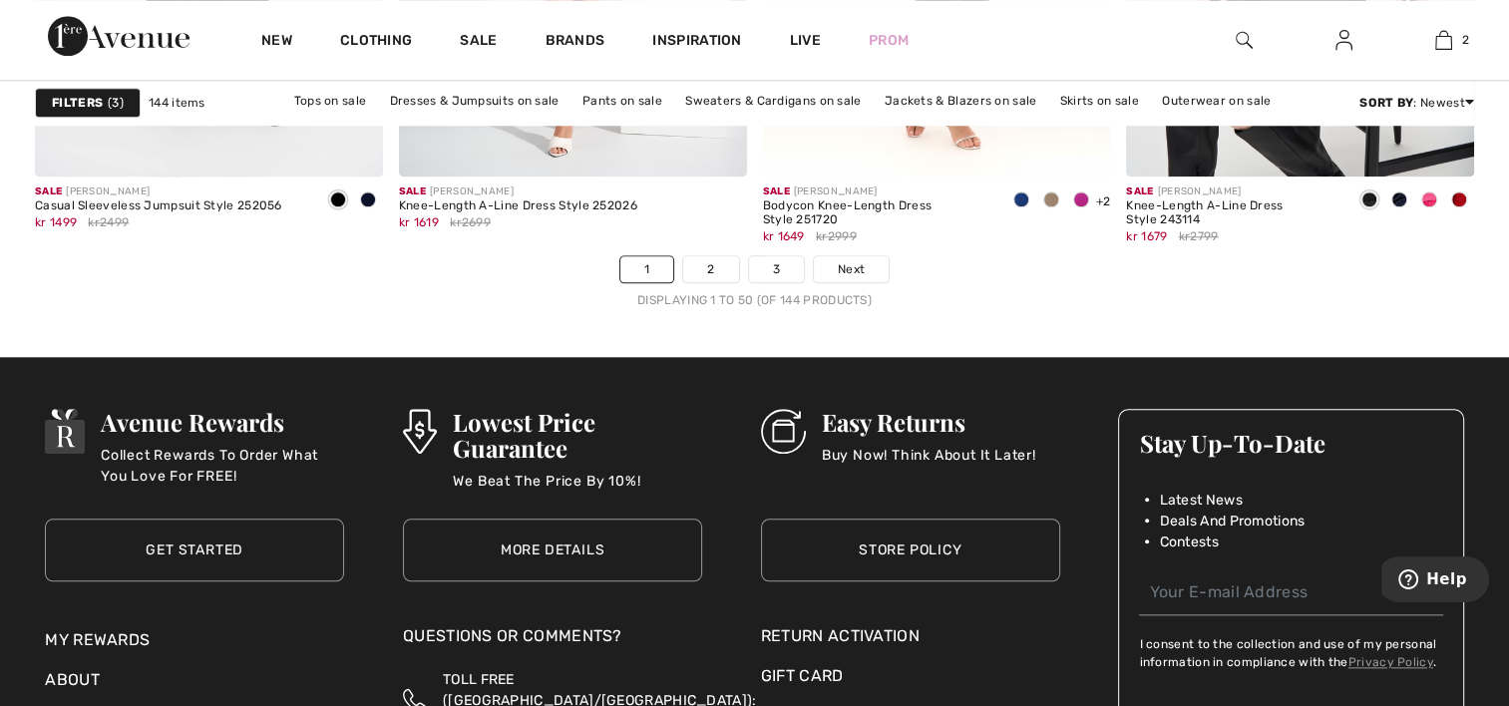
scroll to position [9553, 0]
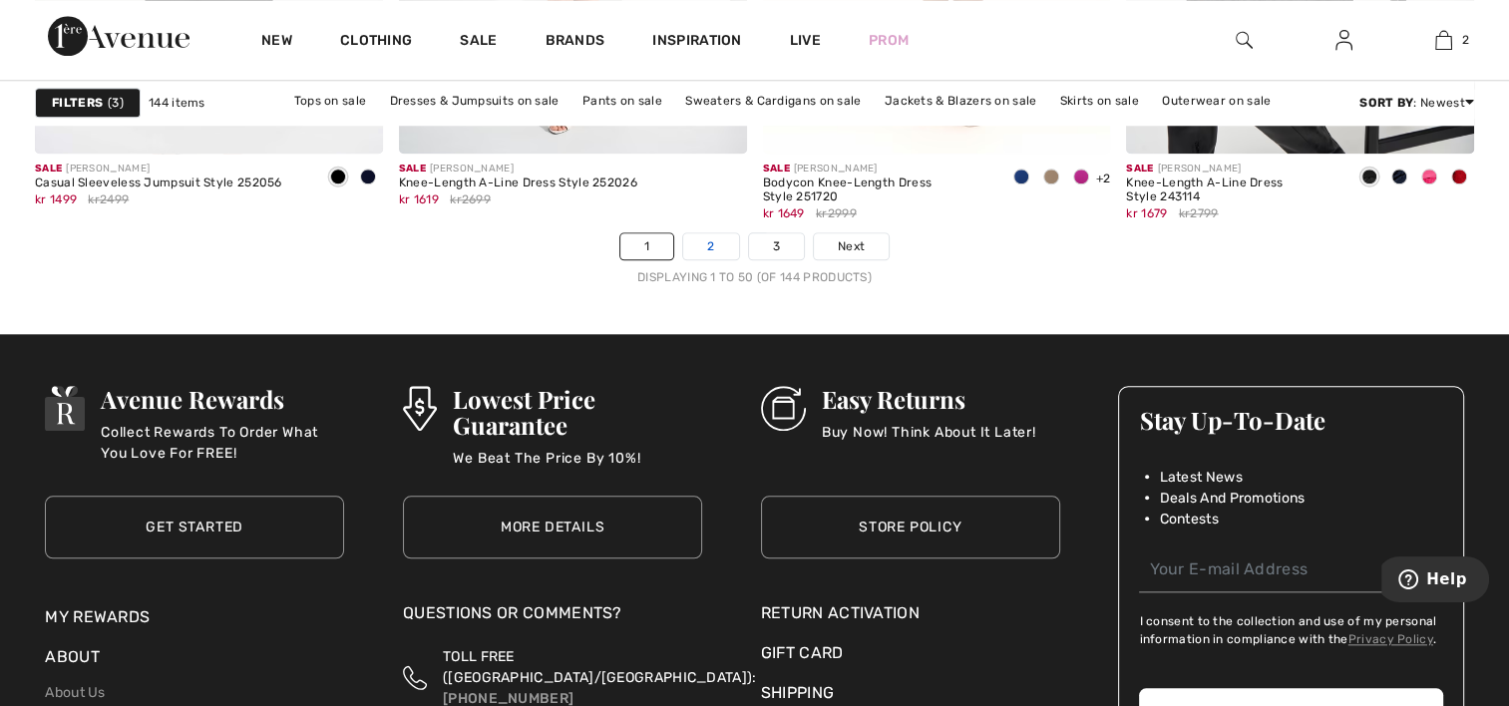
click at [710, 233] on link "2" at bounding box center [710, 246] width 55 height 26
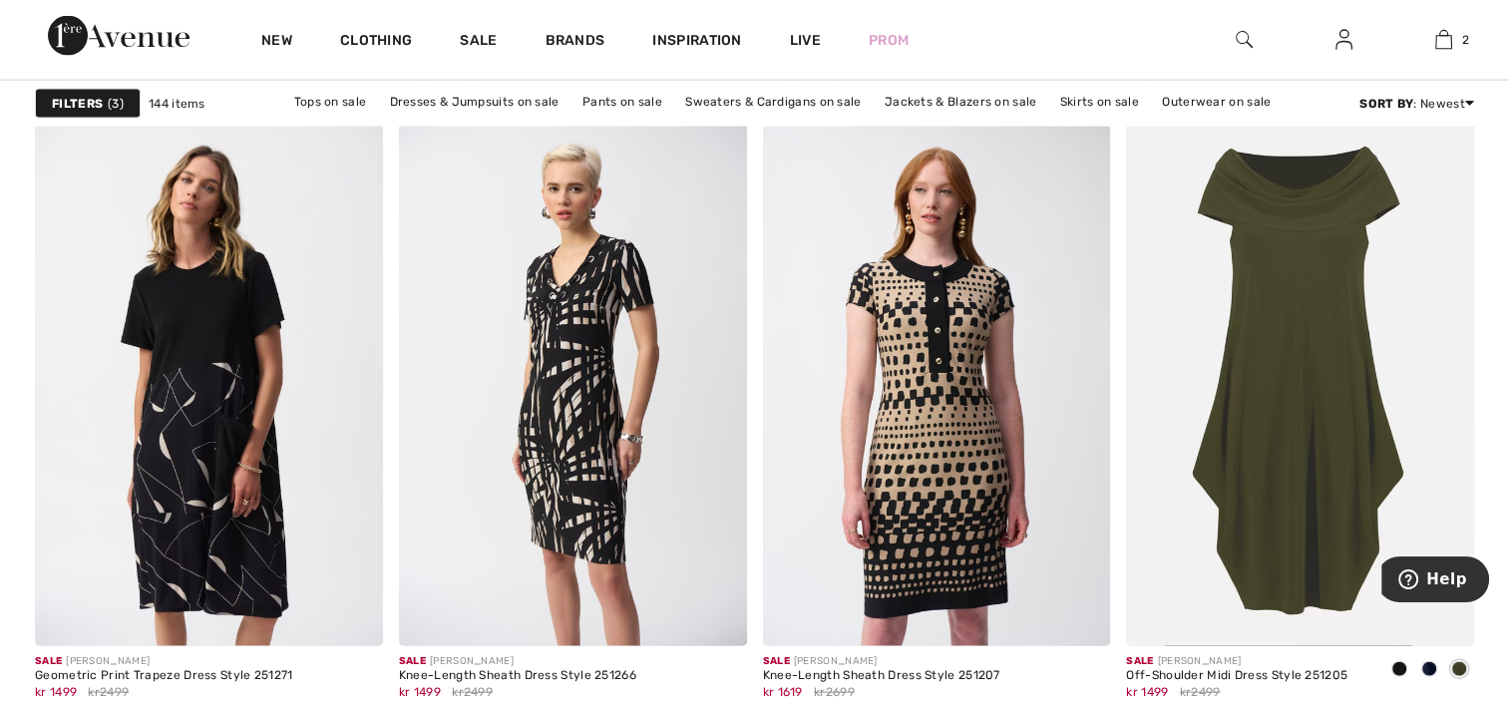
scroll to position [4188, 0]
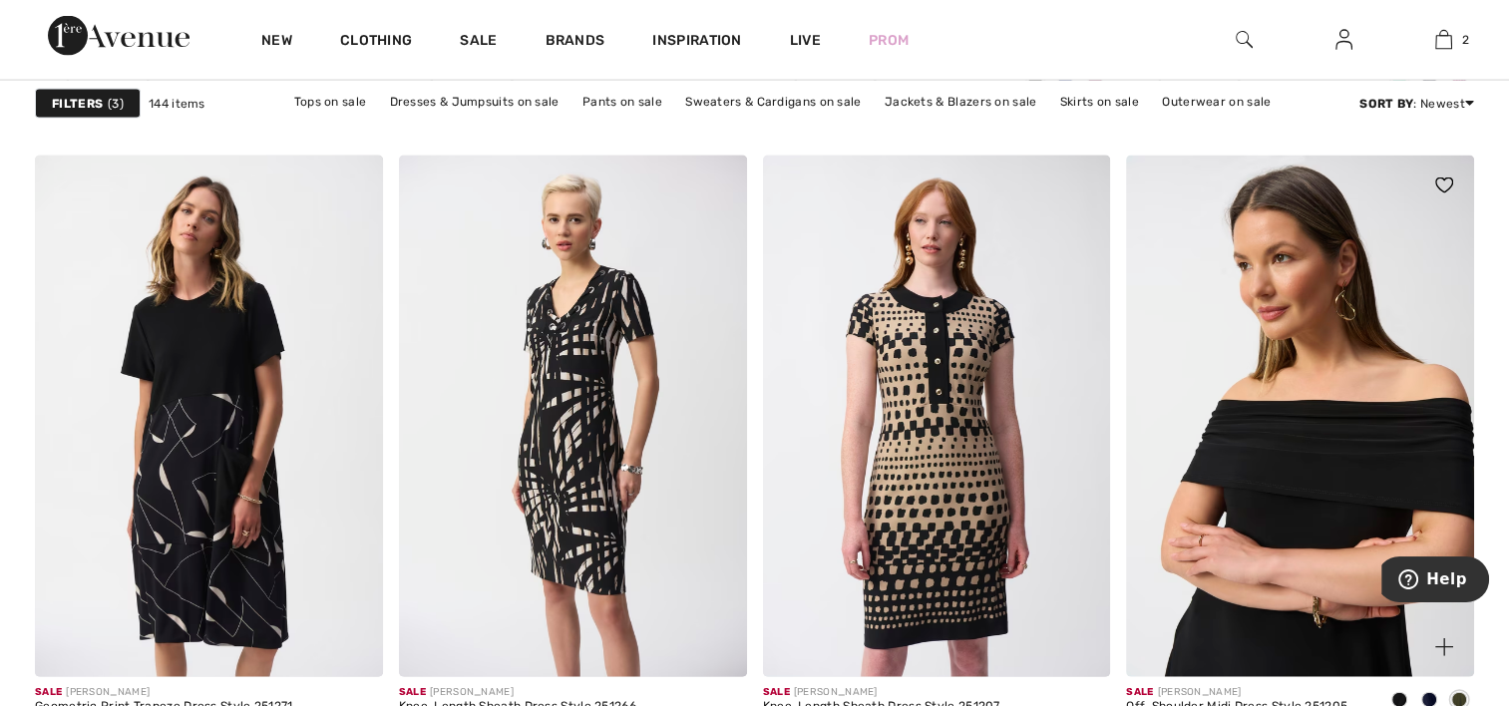
click at [1344, 323] on img at bounding box center [1300, 417] width 348 height 522
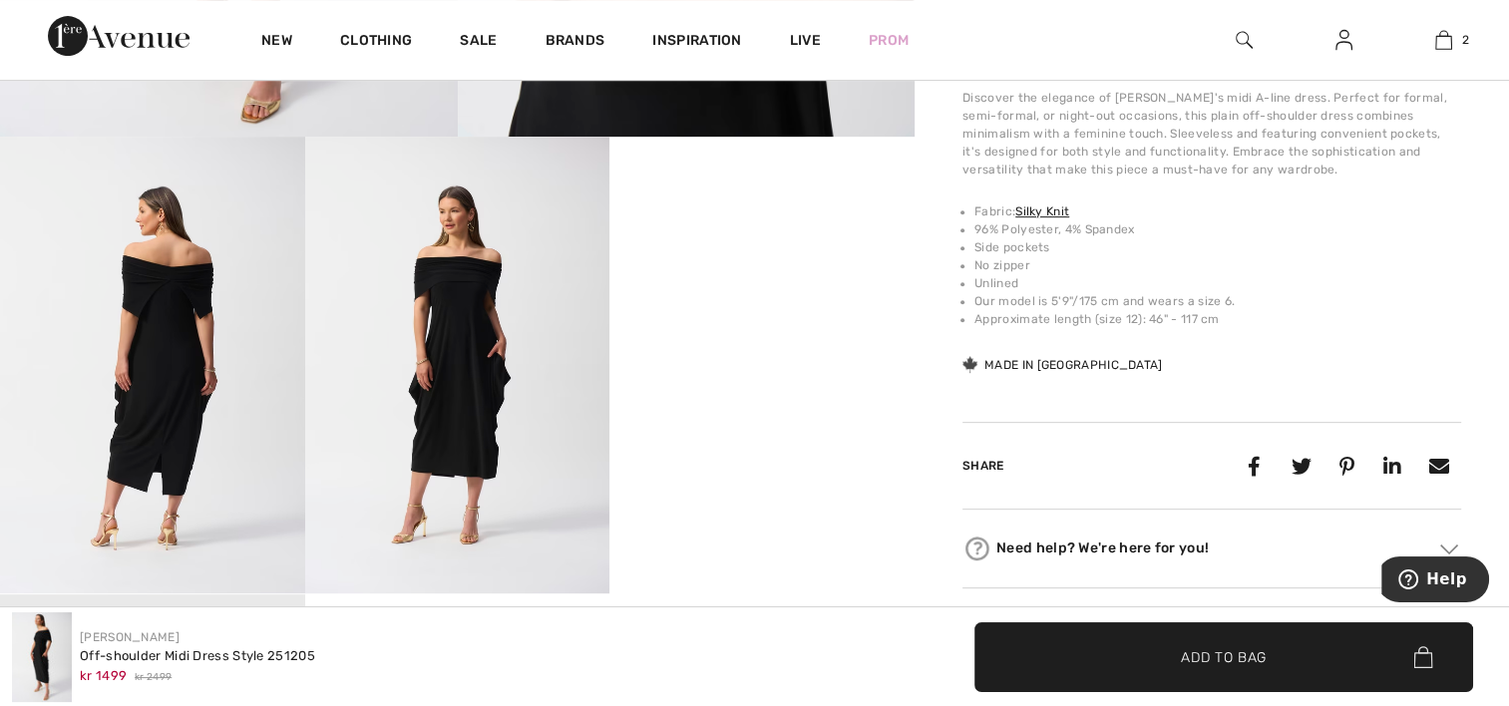
scroll to position [798, 0]
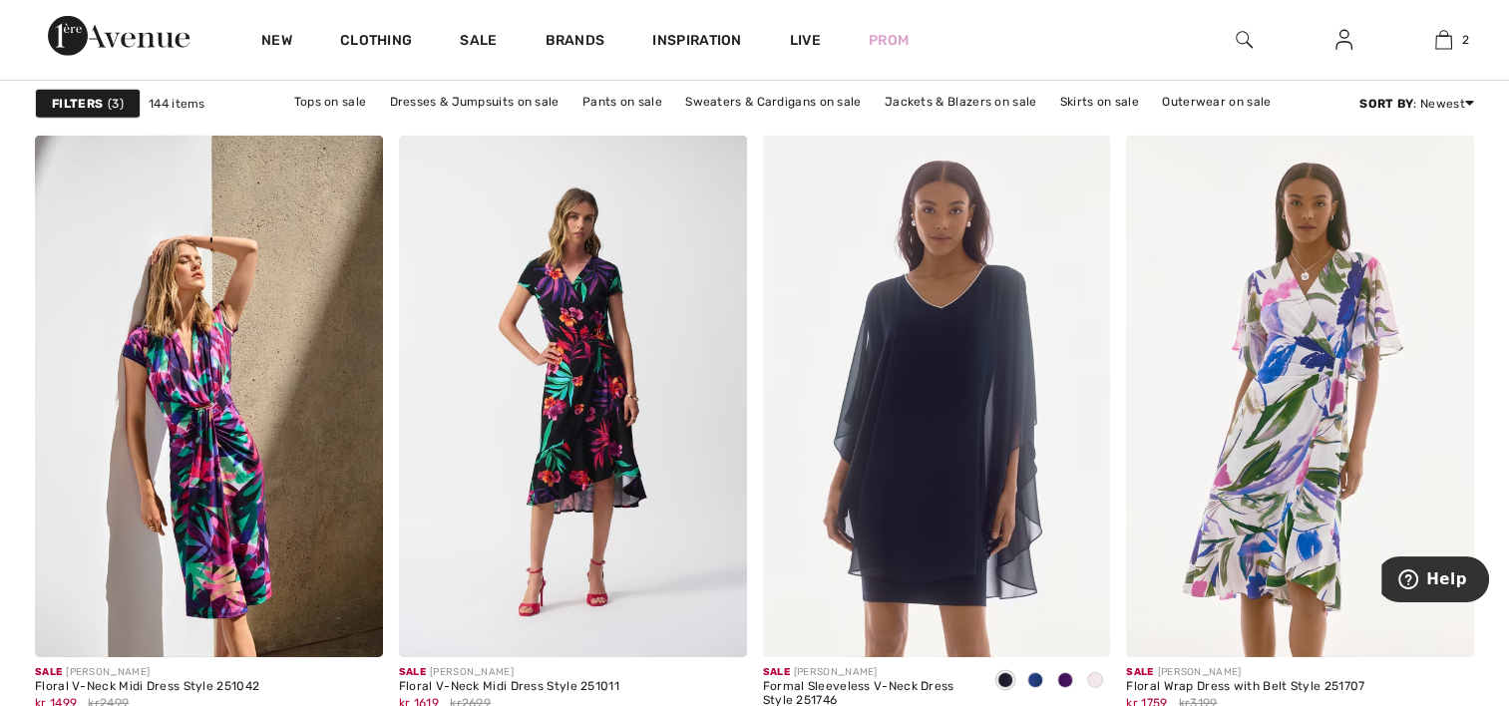
scroll to position [6382, 0]
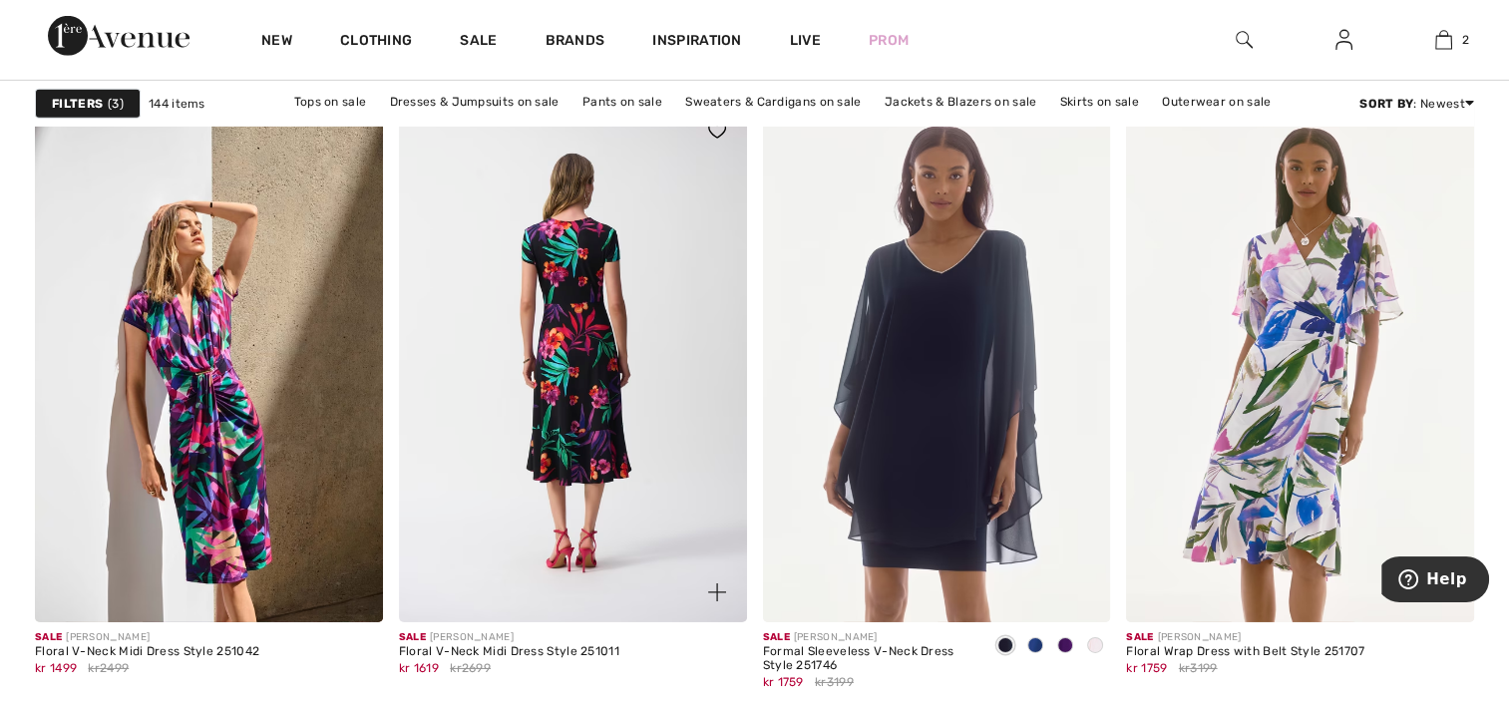
click at [618, 476] on img at bounding box center [573, 362] width 348 height 522
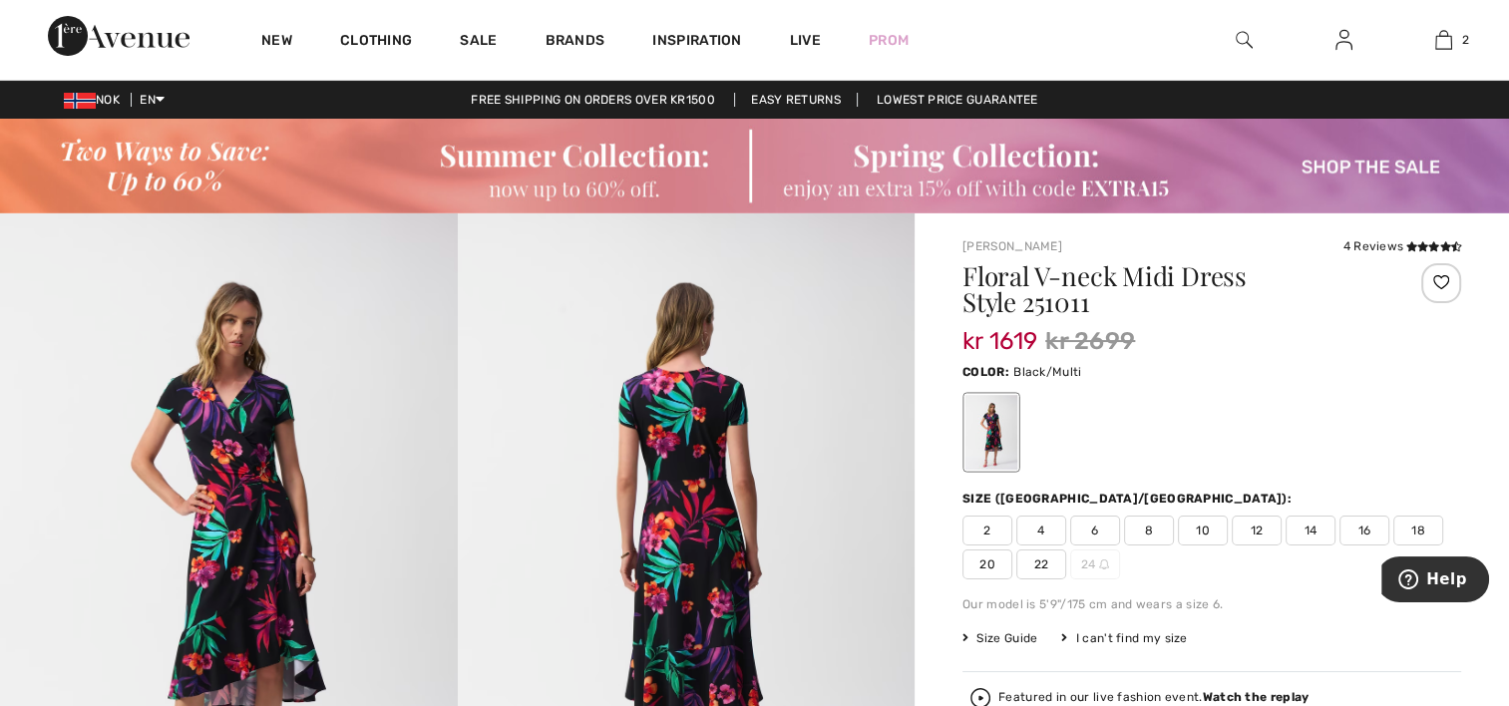
click at [1256, 525] on span "12" at bounding box center [1257, 531] width 50 height 30
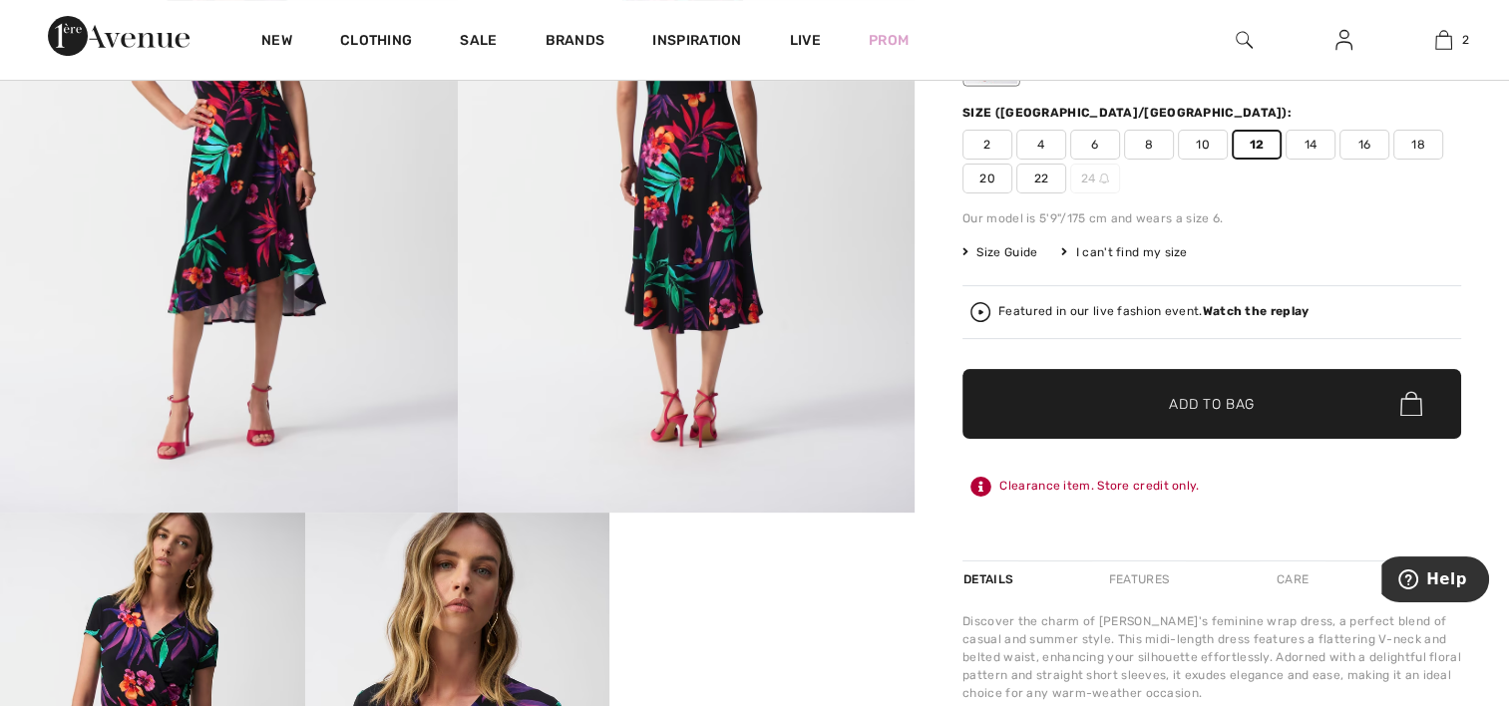
scroll to position [399, 0]
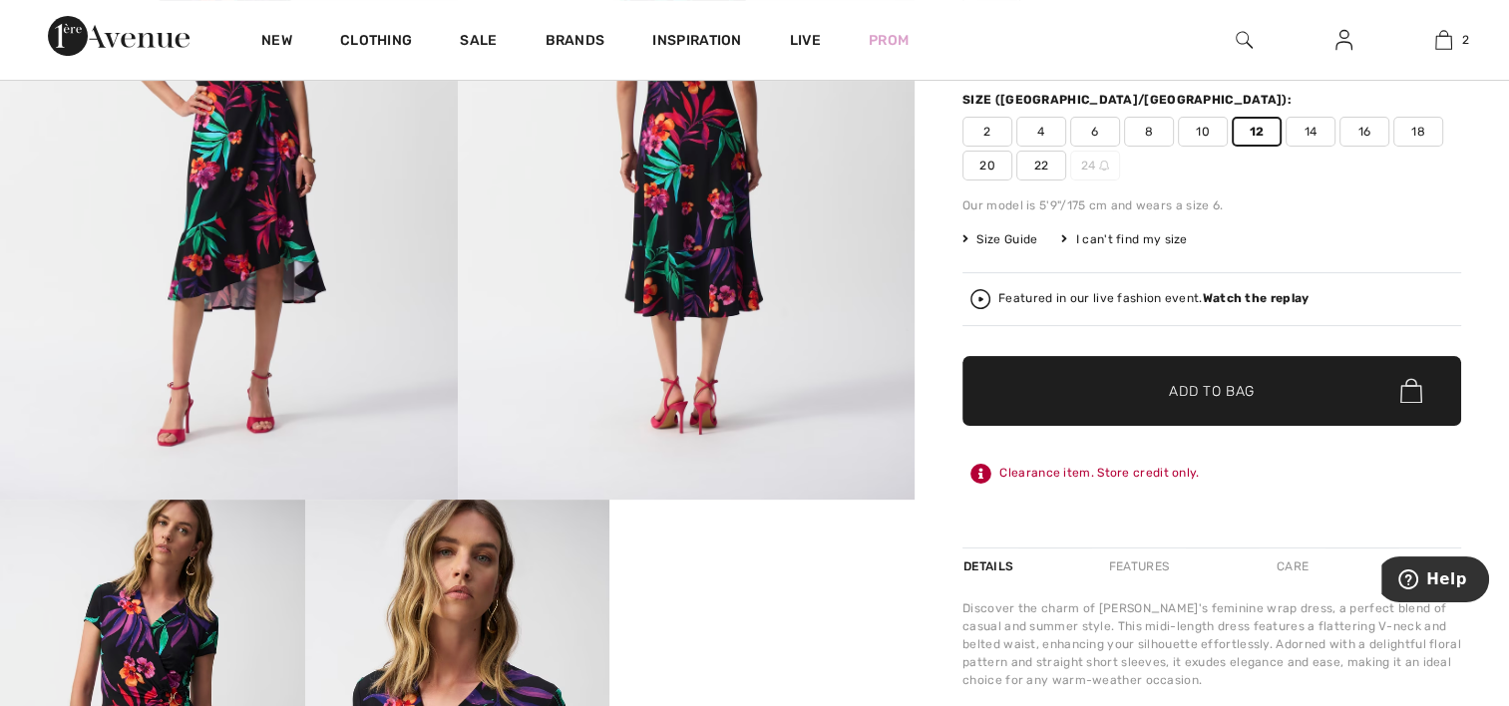
click at [1220, 395] on span "Add to Bag" at bounding box center [1212, 390] width 86 height 21
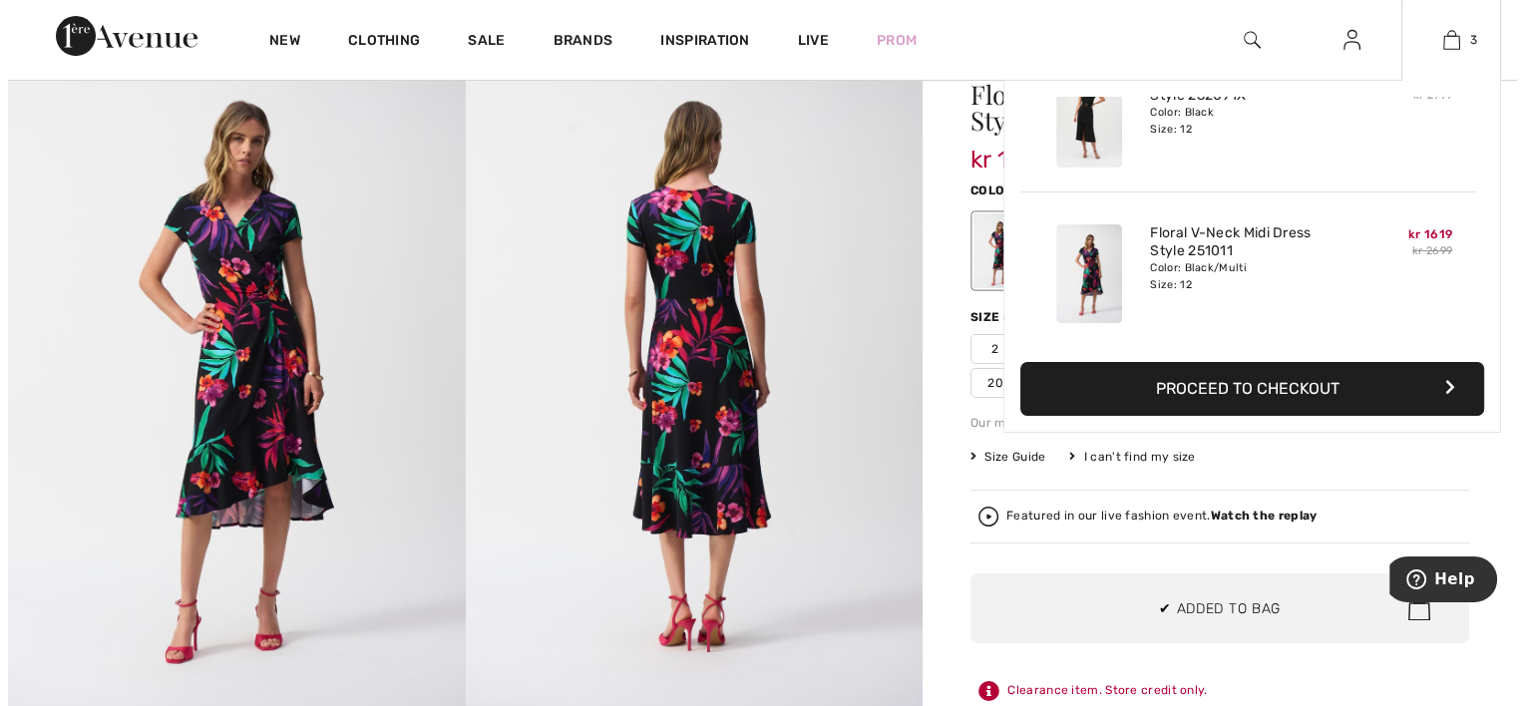
scroll to position [100, 0]
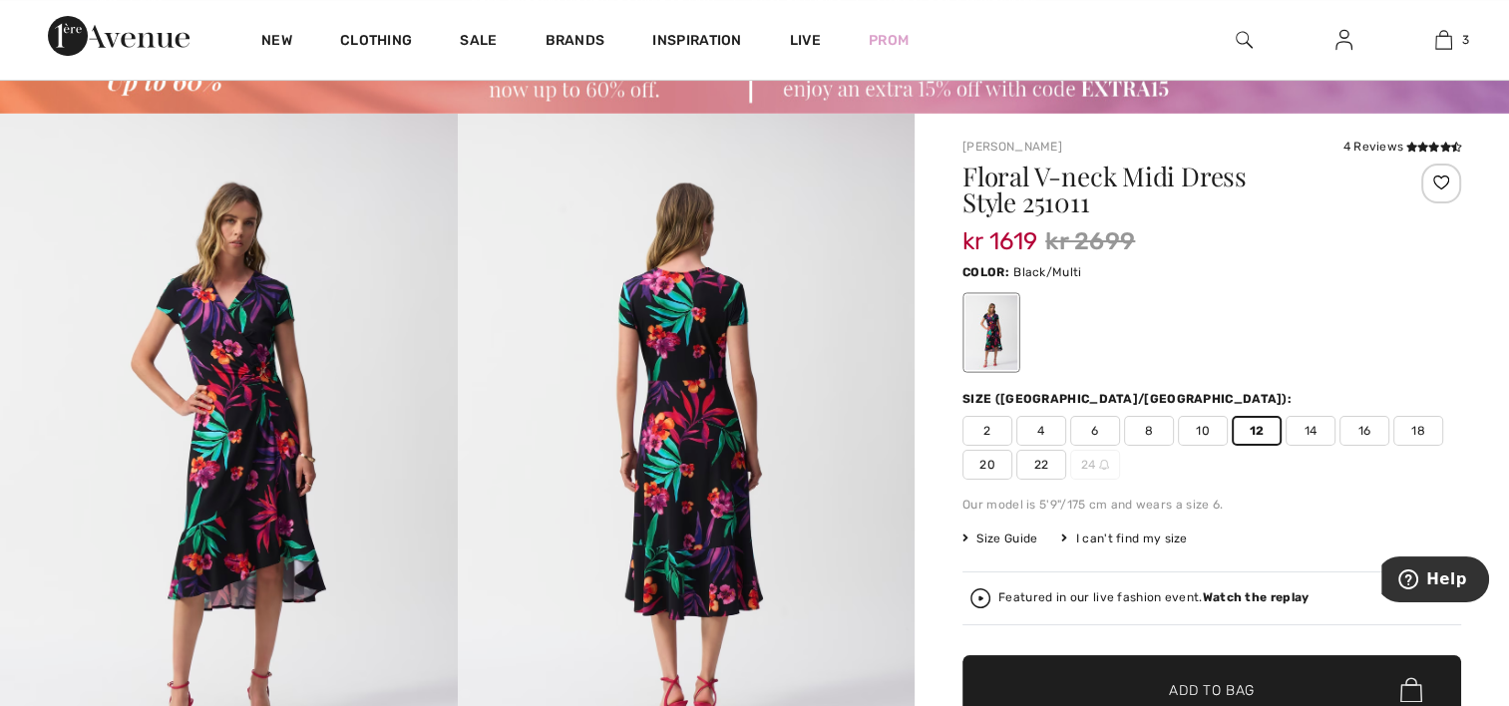
click at [299, 421] on img at bounding box center [229, 456] width 458 height 685
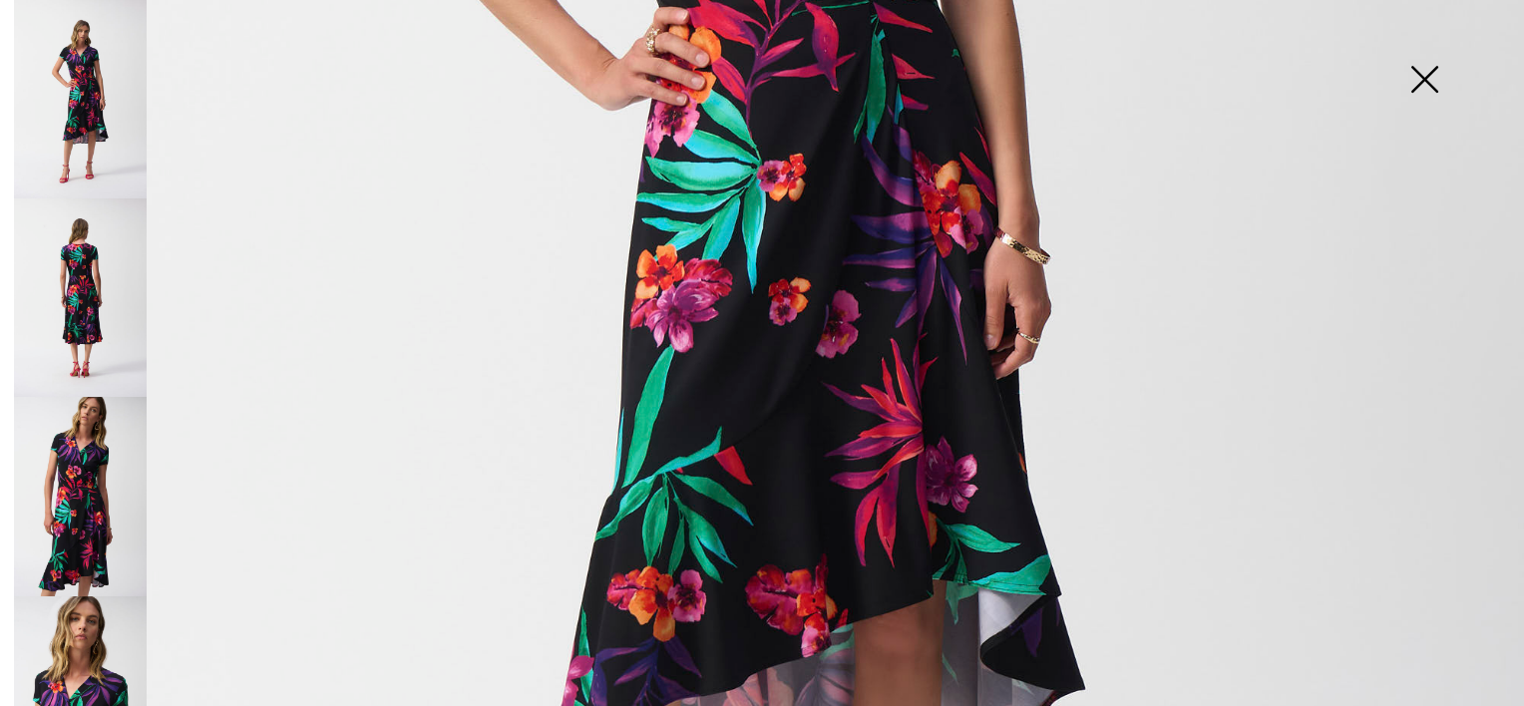
scroll to position [1097, 0]
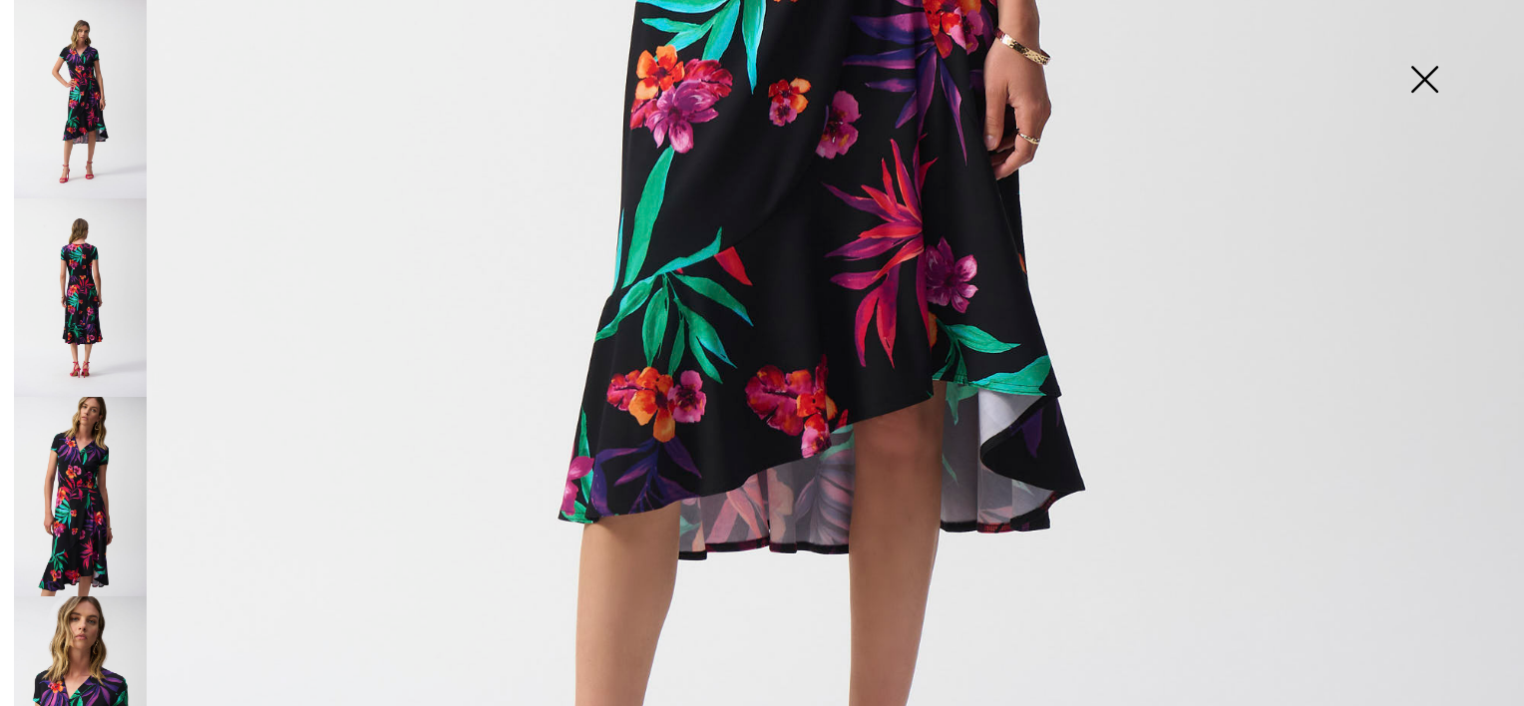
click at [90, 494] on img at bounding box center [80, 496] width 133 height 198
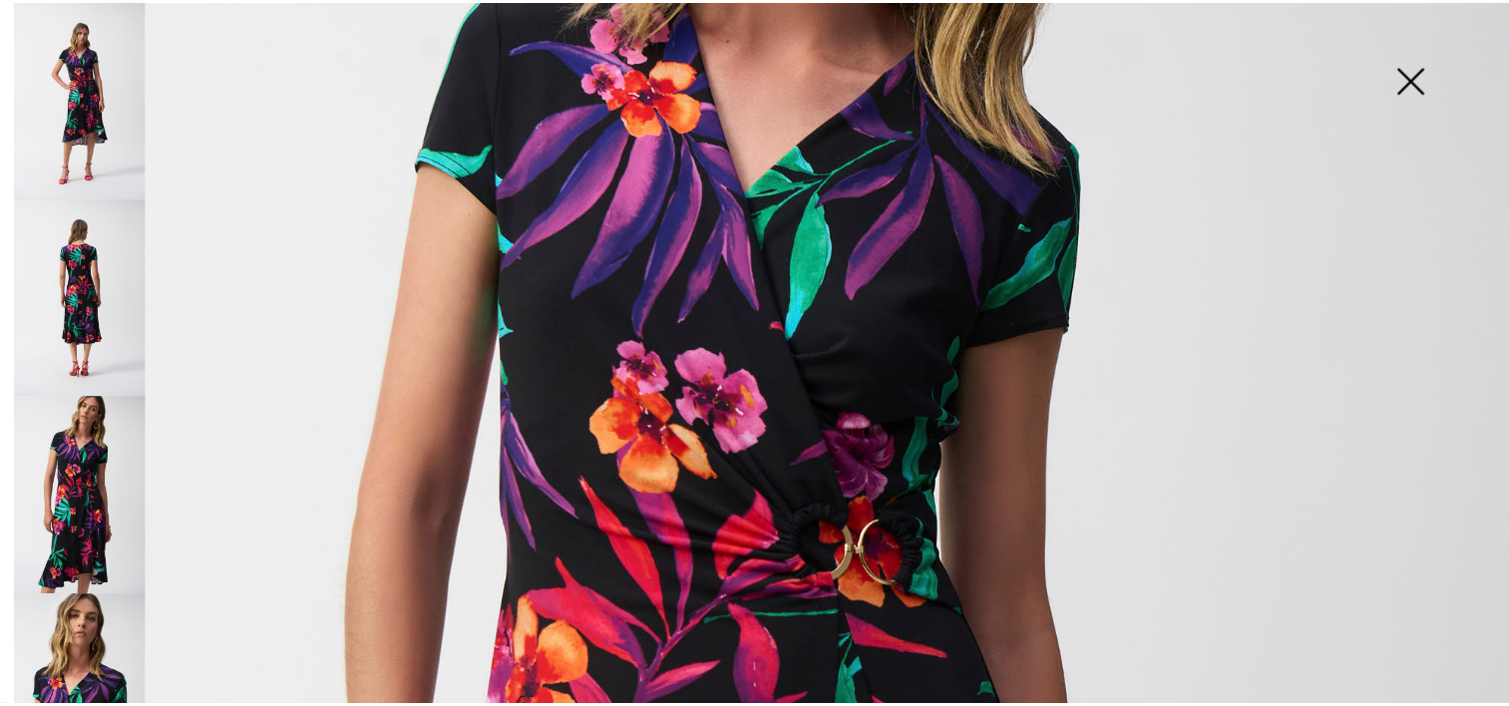
scroll to position [399, 0]
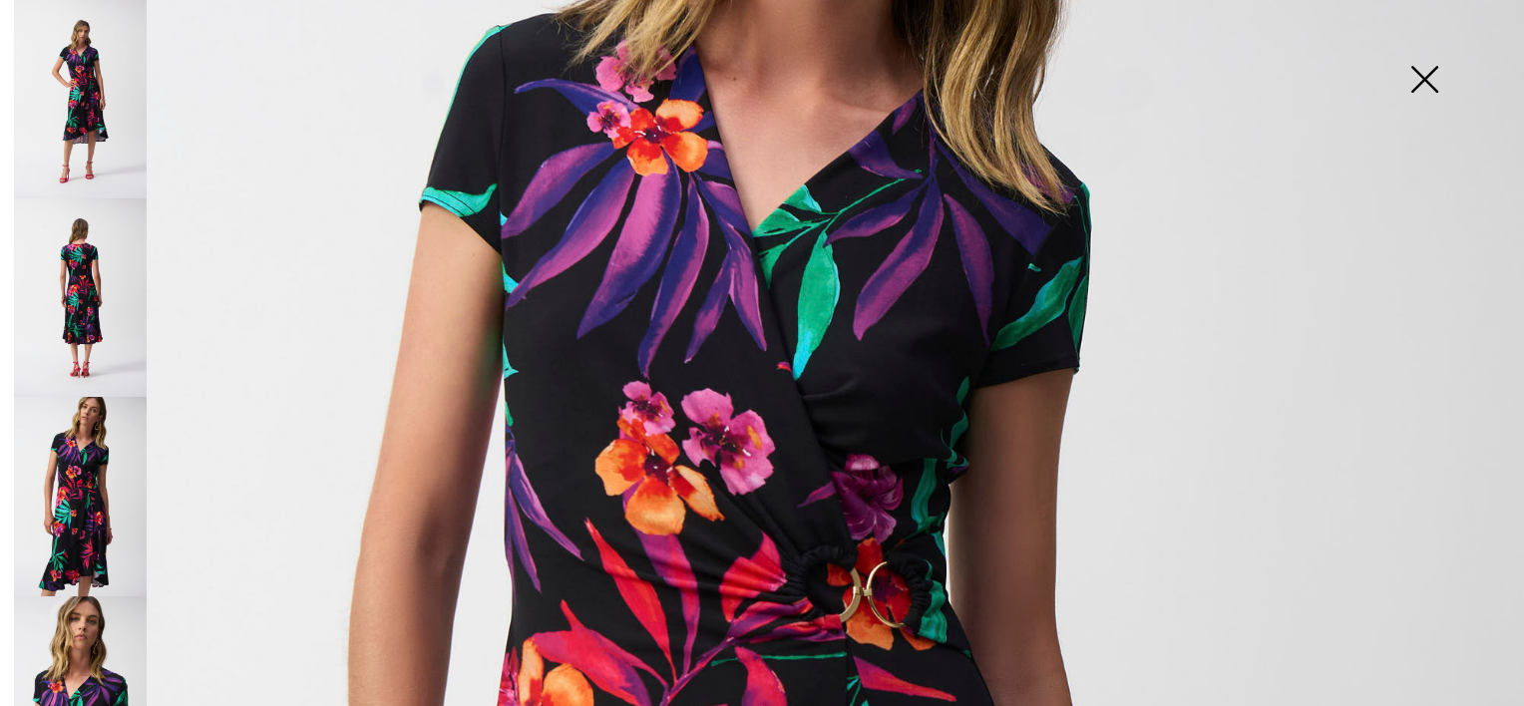
click at [1421, 80] on img at bounding box center [1424, 81] width 100 height 103
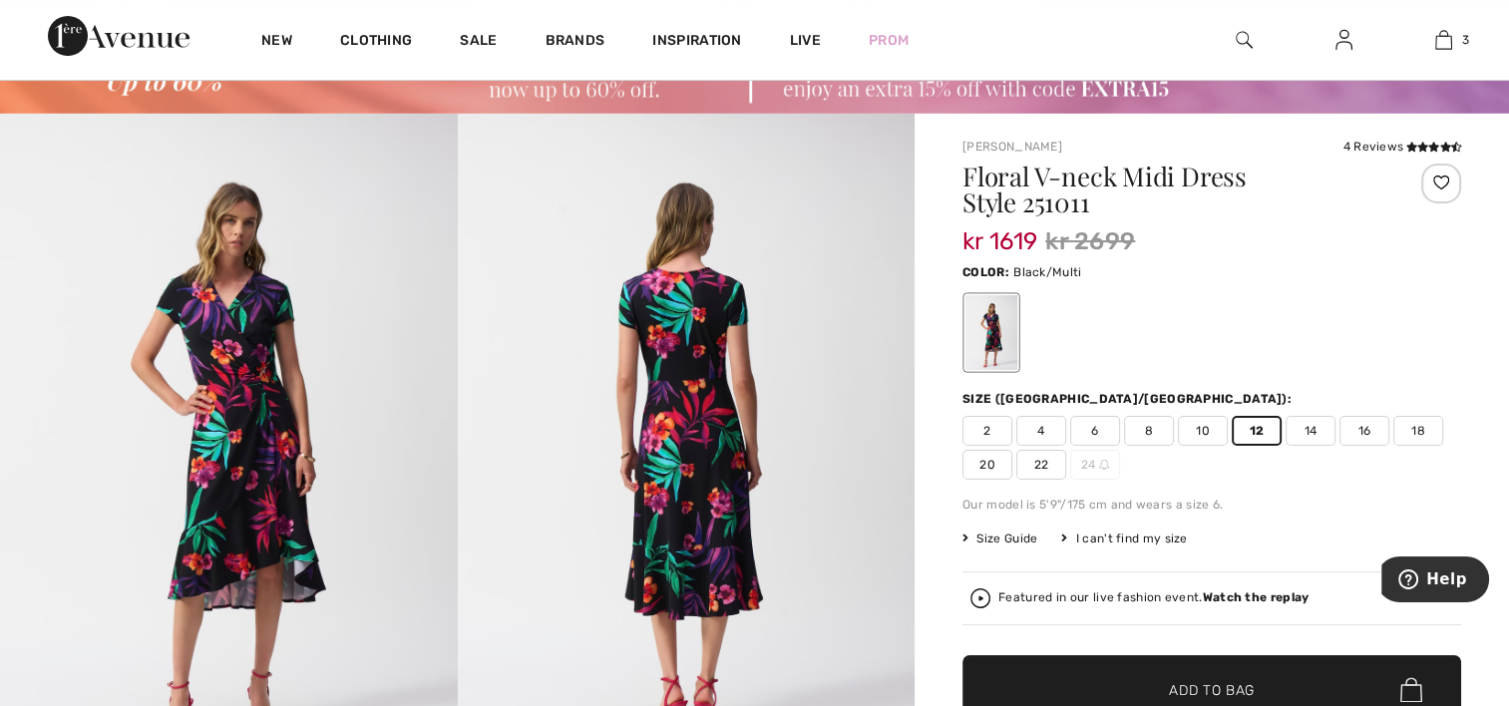
click at [1401, 143] on div "4 Reviews" at bounding box center [1401, 147] width 119 height 18
click at [1428, 143] on icon at bounding box center [1433, 147] width 11 height 10
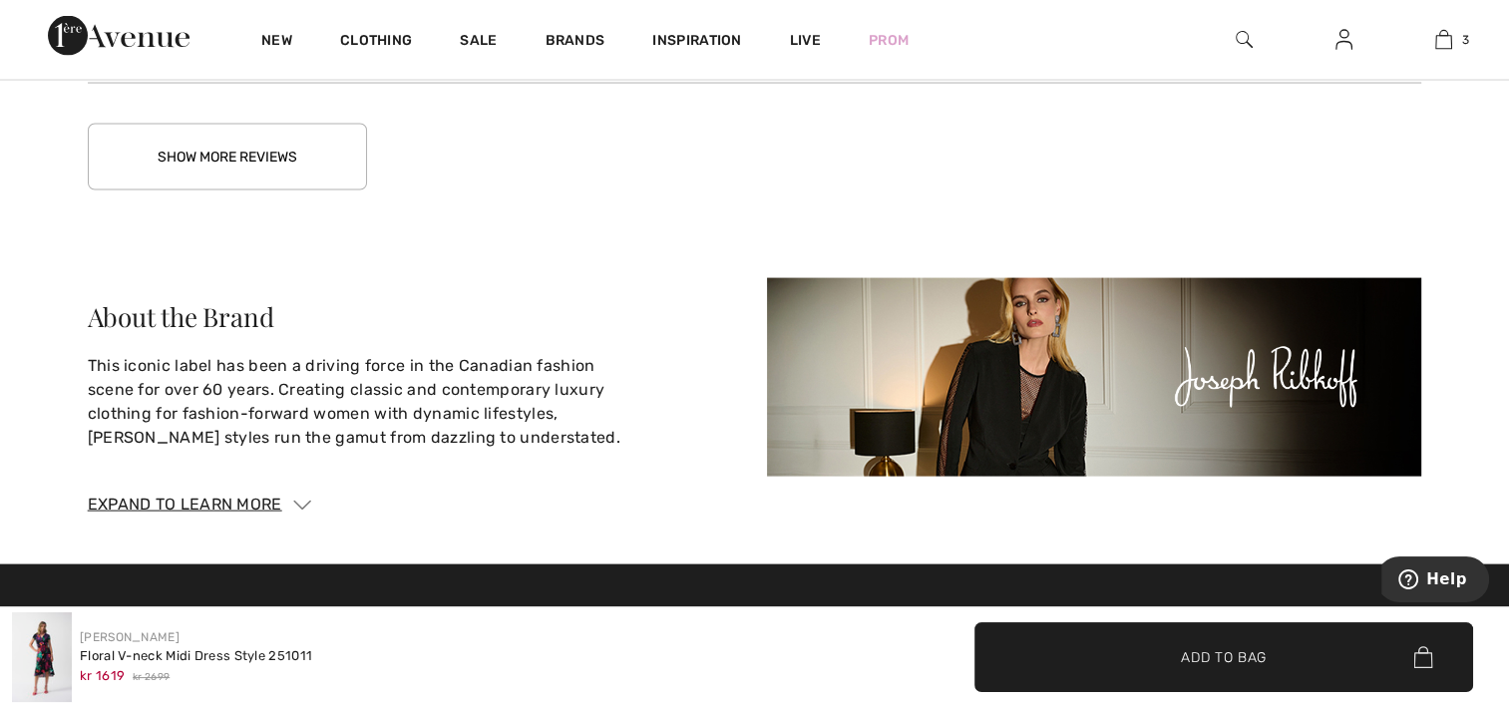
scroll to position [4142, 0]
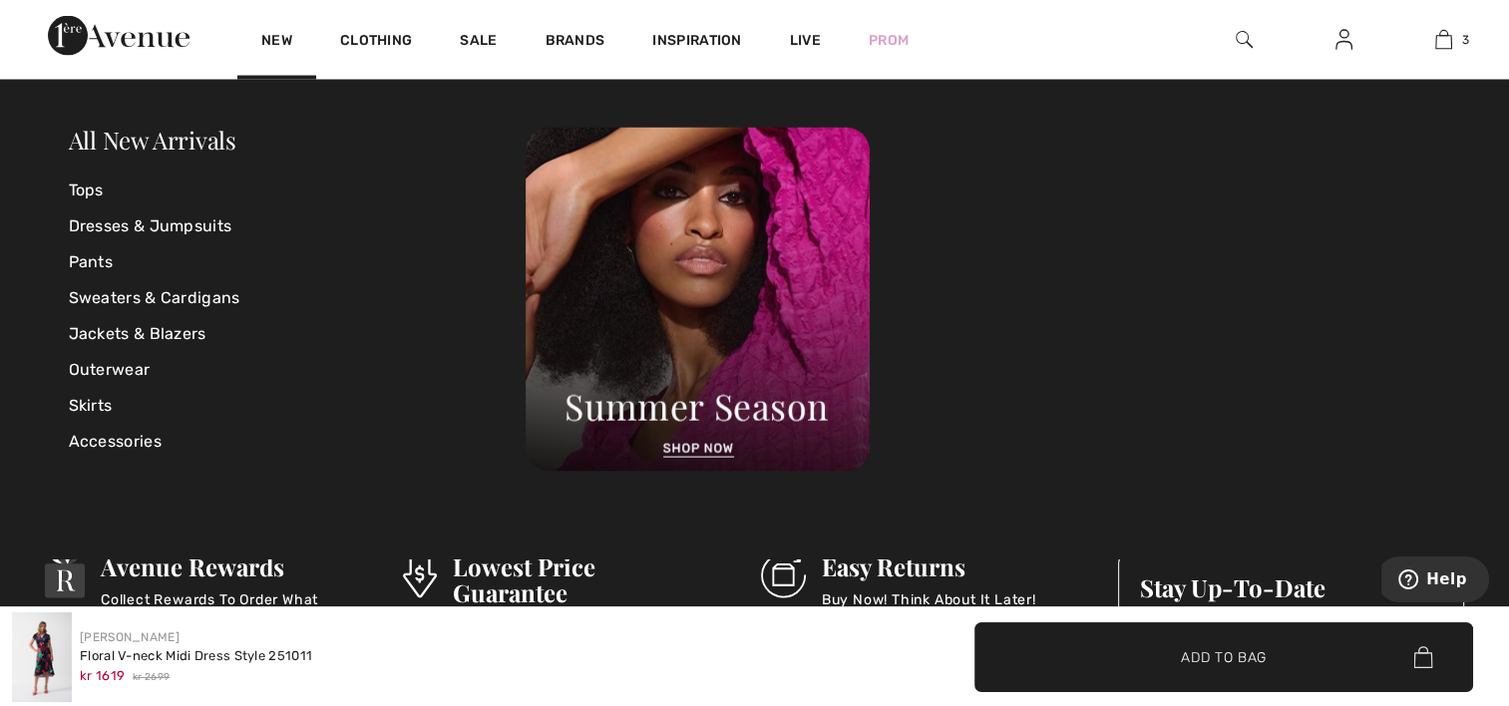
click at [265, 103] on div "All New Arrivals Tops Dresses & Jumpsuits Pants Sweaters & Cardigans Jackets & …" at bounding box center [754, 319] width 1509 height 479
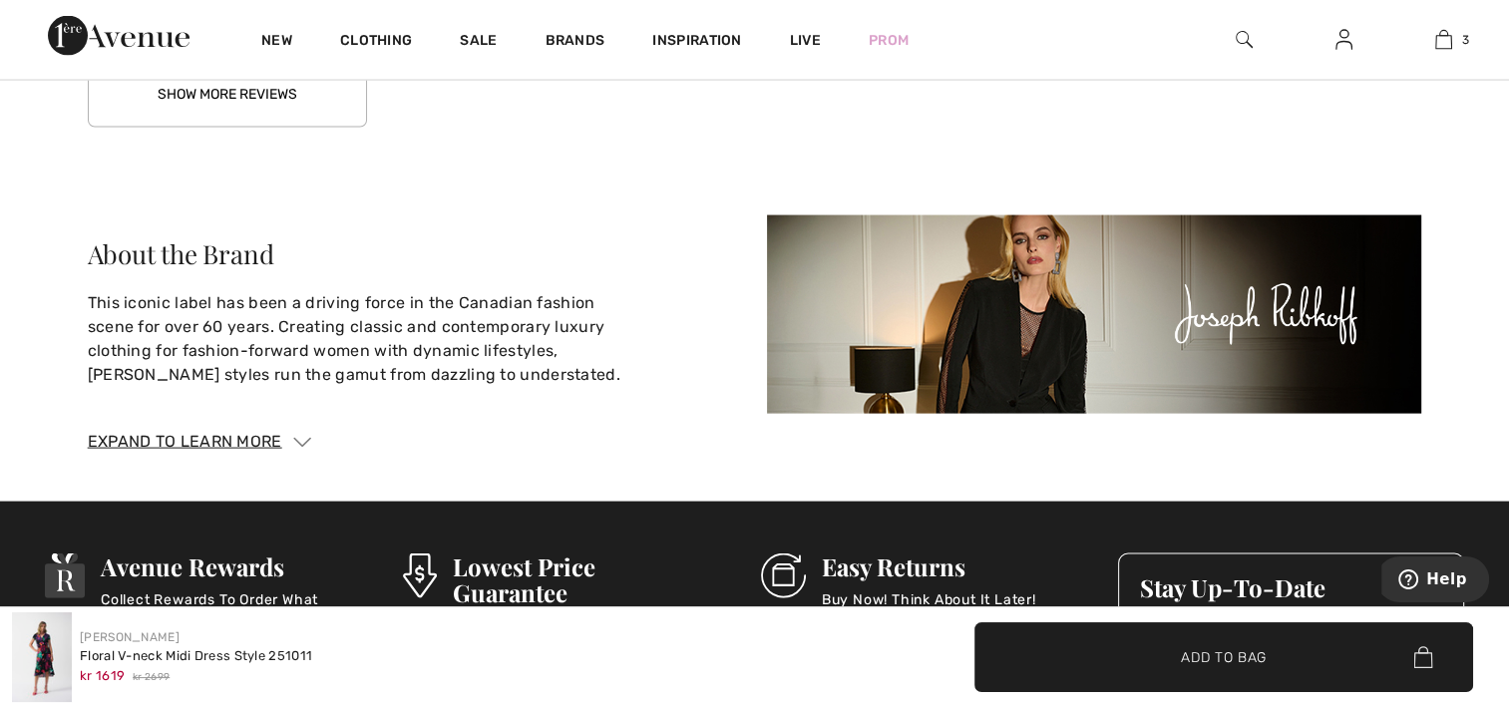
click at [168, 92] on button "Show More Reviews" at bounding box center [227, 94] width 279 height 67
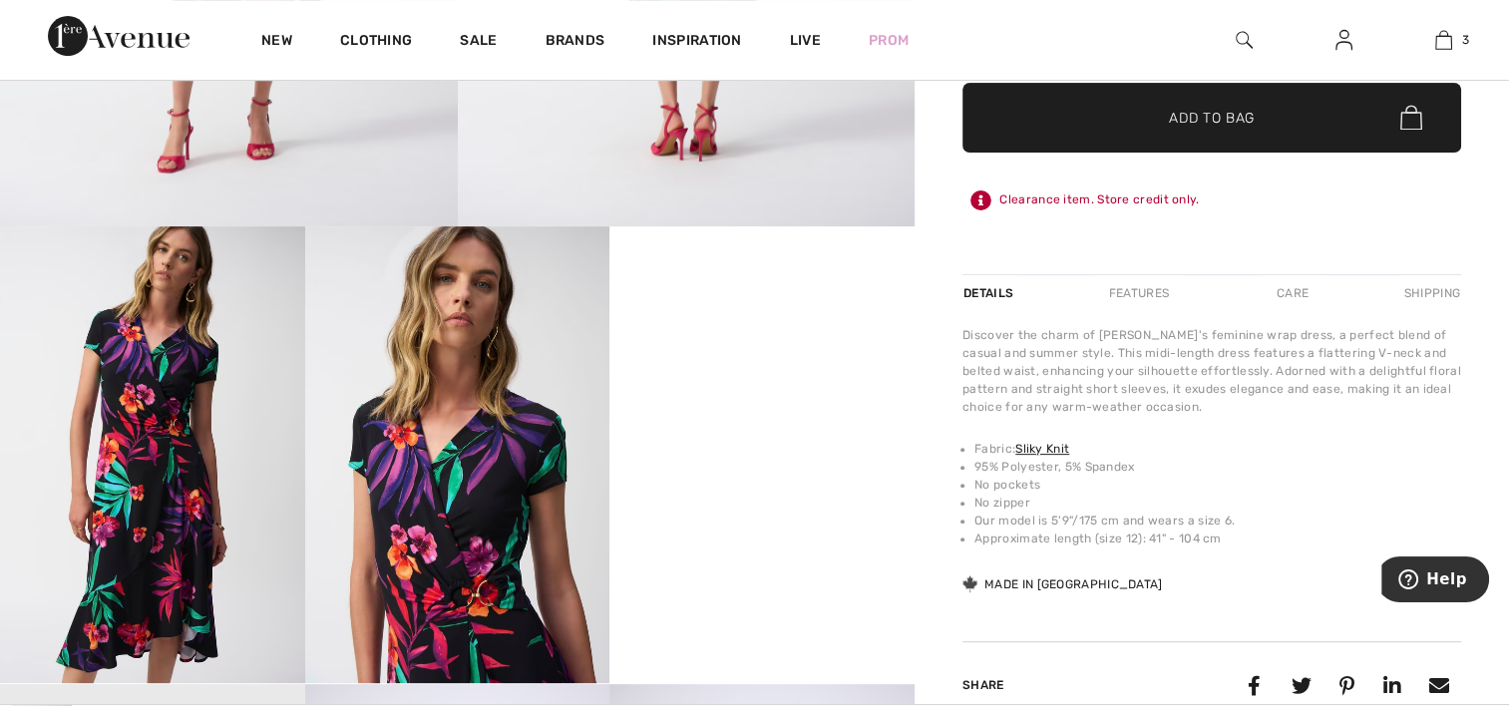
scroll to position [818, 0]
